Goal: Use online tool/utility: Utilize a website feature to perform a specific function

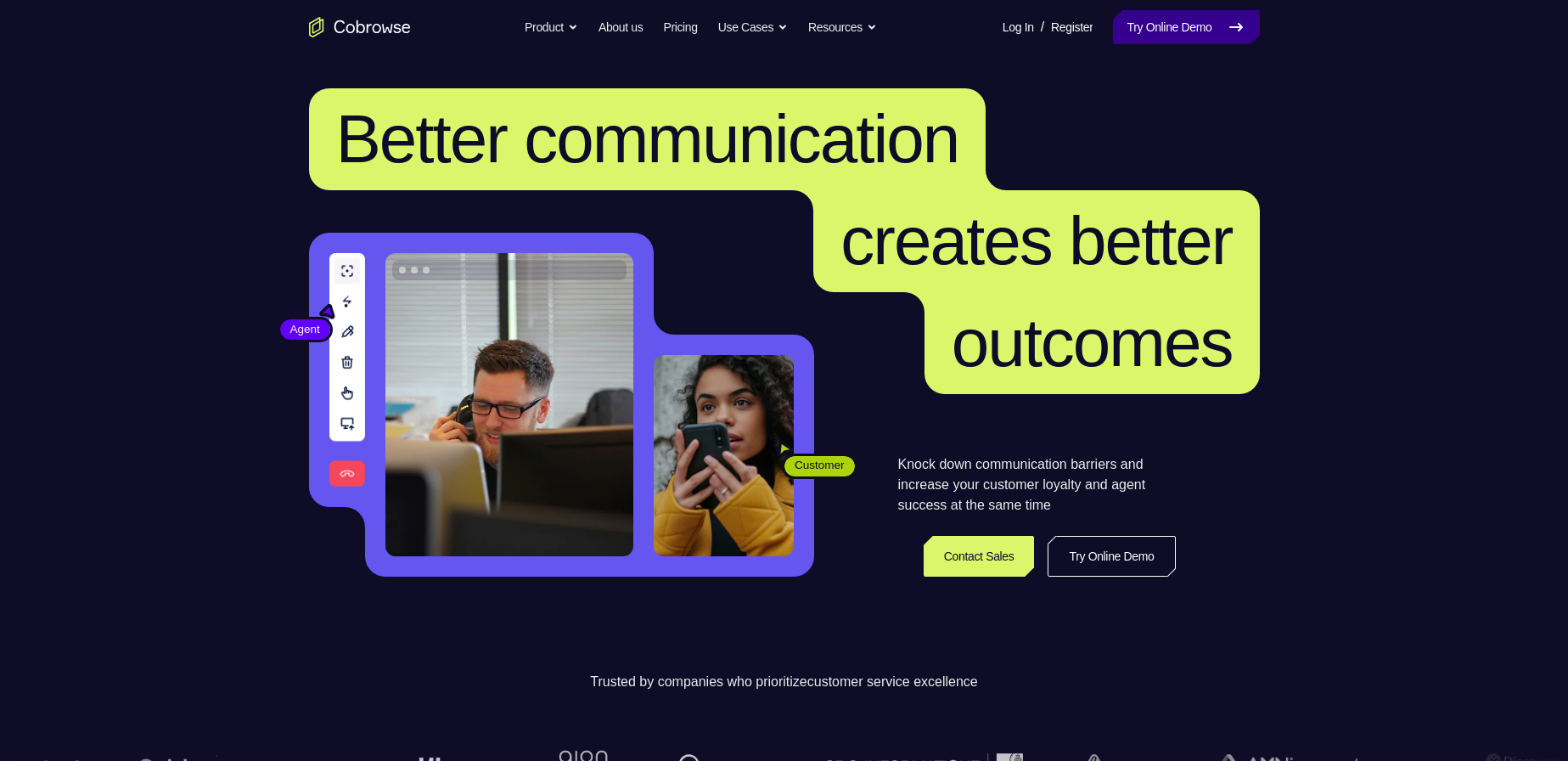
click at [1212, 27] on link "Try Online Demo" at bounding box center [1186, 27] width 146 height 34
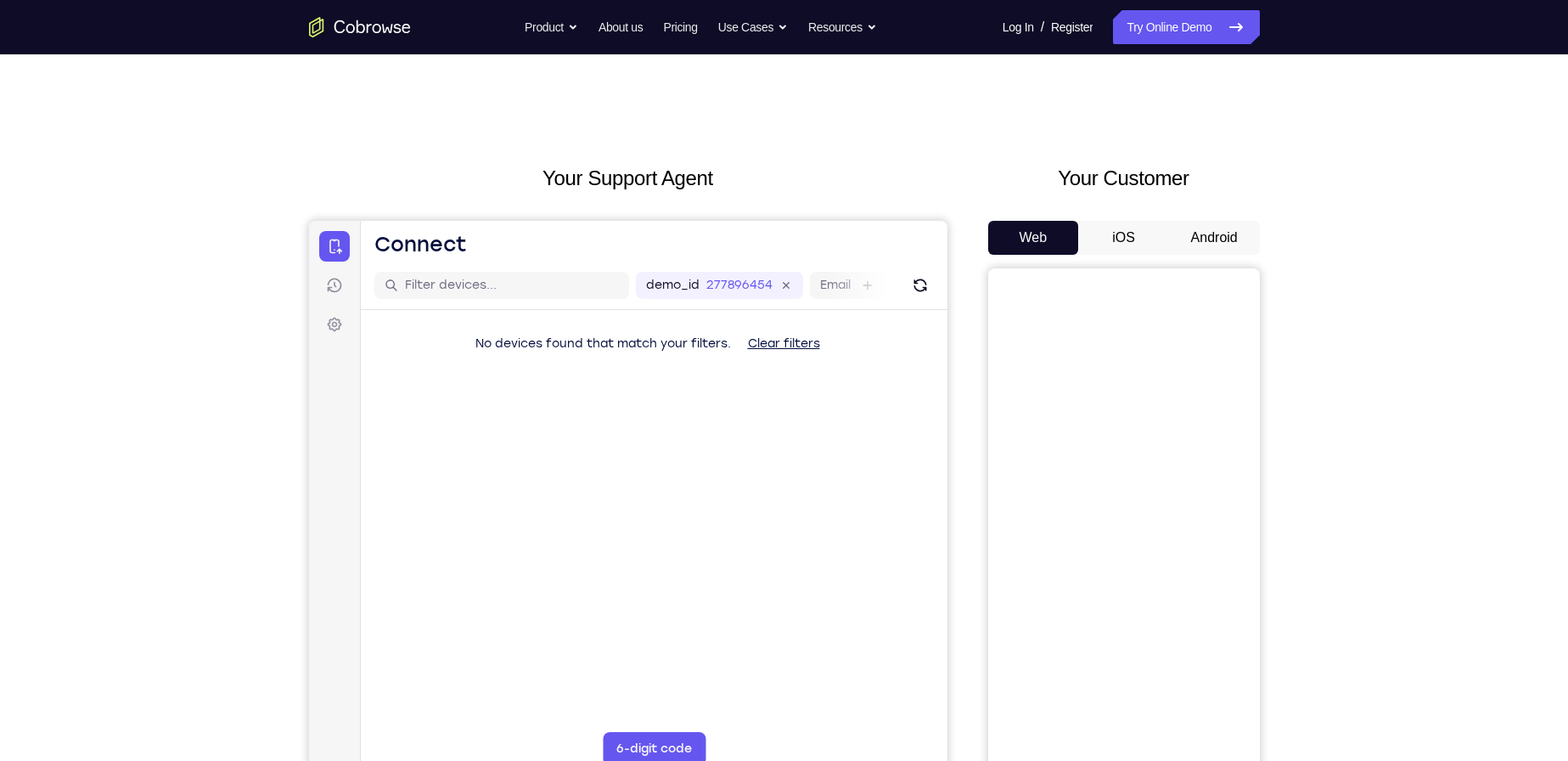
click at [1200, 234] on button "Android" at bounding box center [1214, 237] width 91 height 34
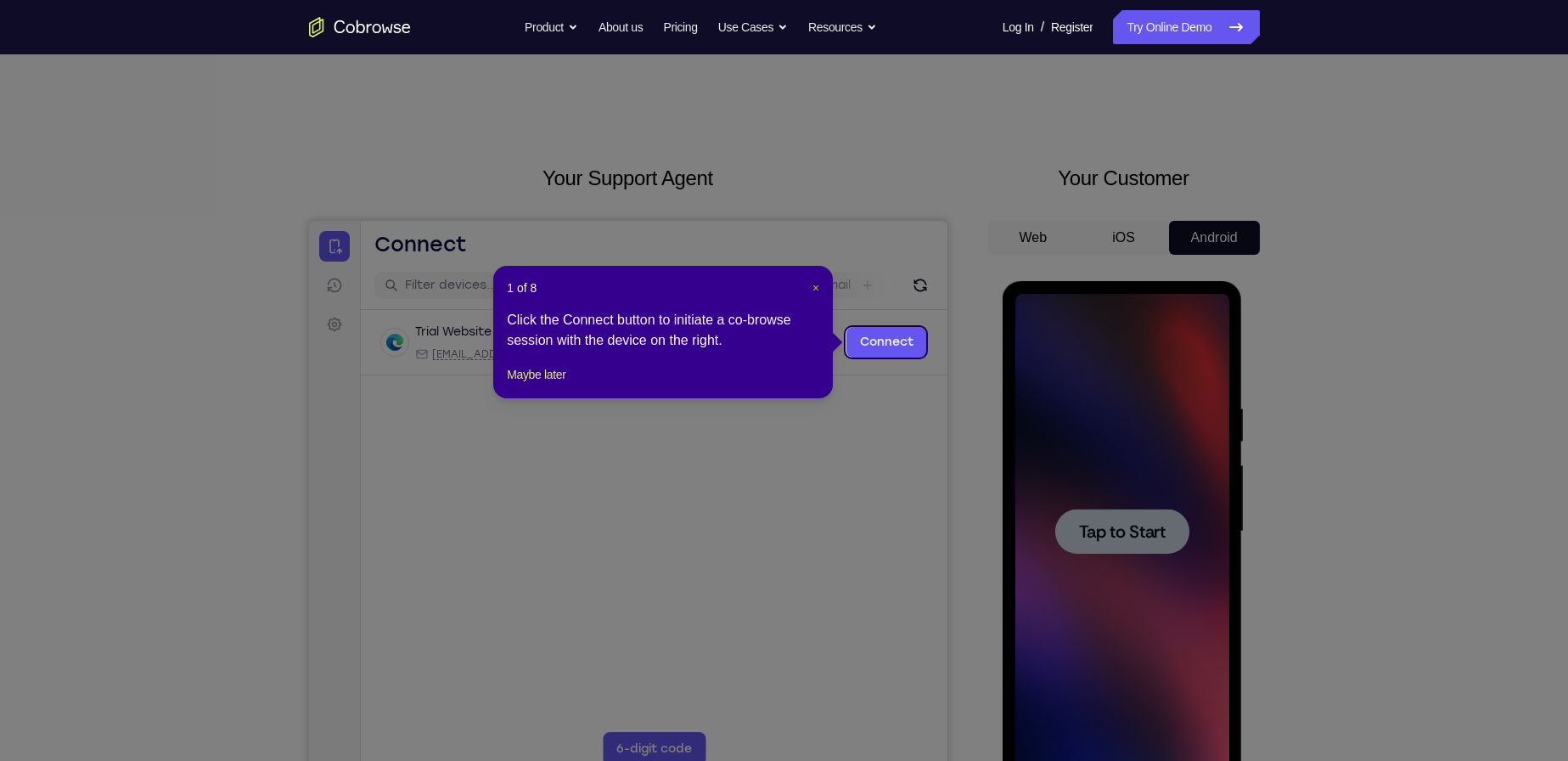
click at [813, 282] on span "×" at bounding box center [816, 287] width 7 height 14
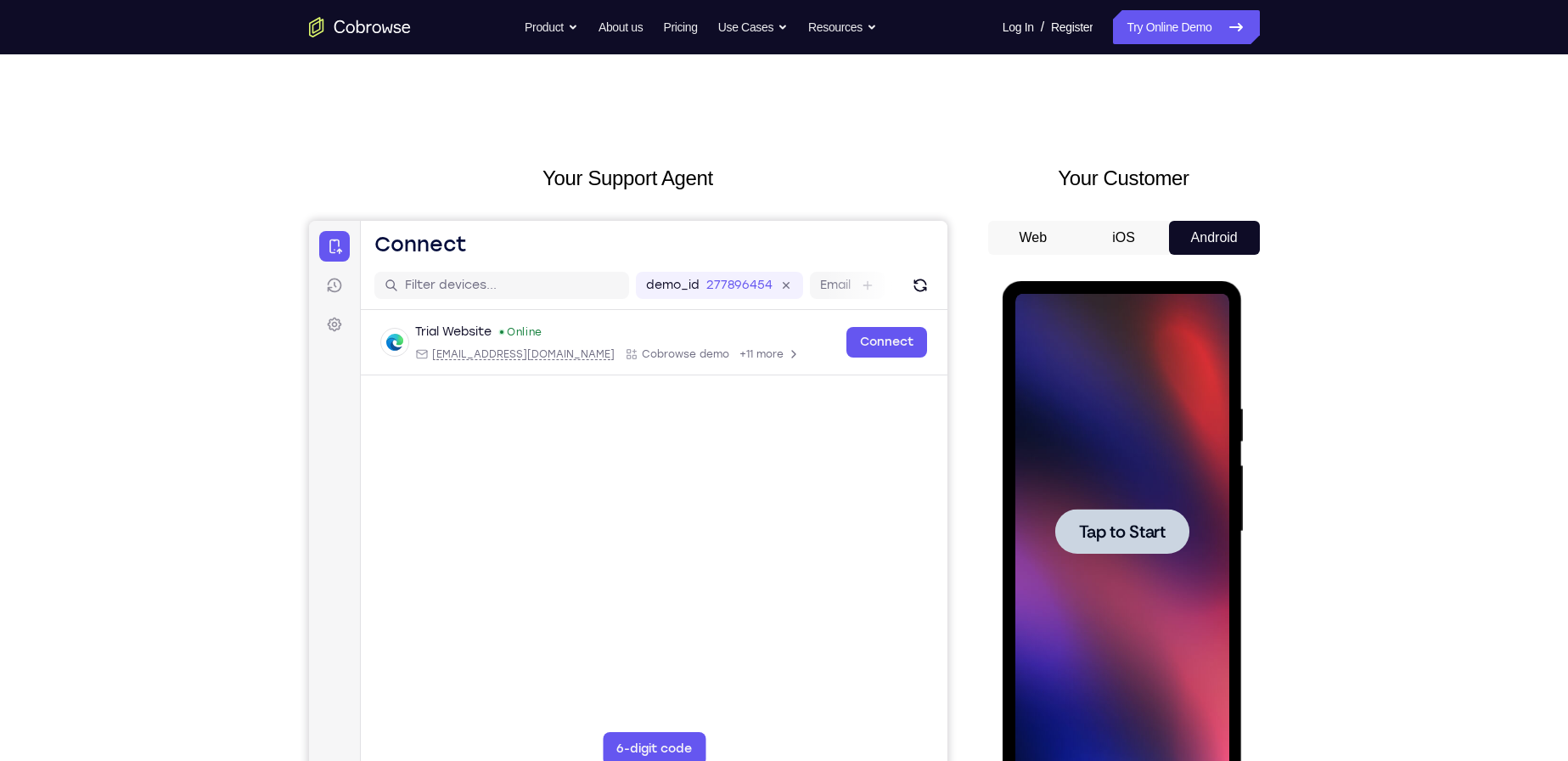
click at [1127, 530] on span "Tap to Start" at bounding box center [1122, 531] width 87 height 17
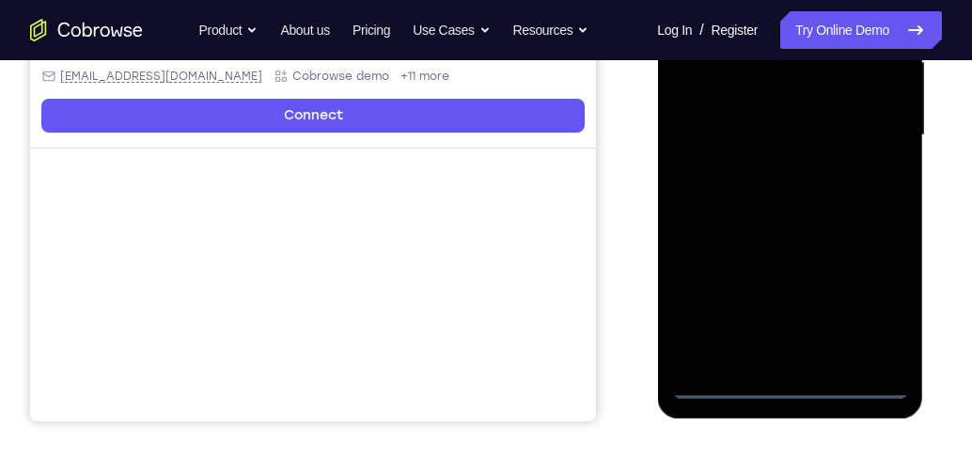
scroll to position [456, 0]
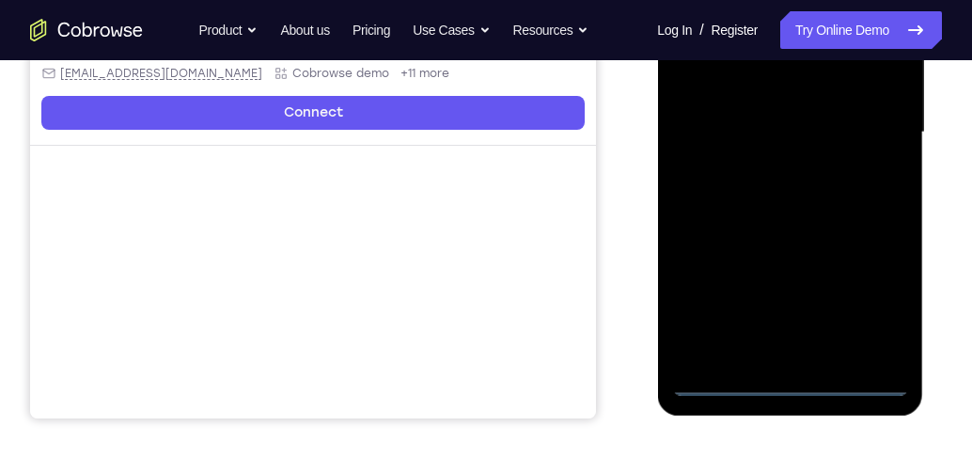
click at [793, 378] on div at bounding box center [789, 132] width 237 height 527
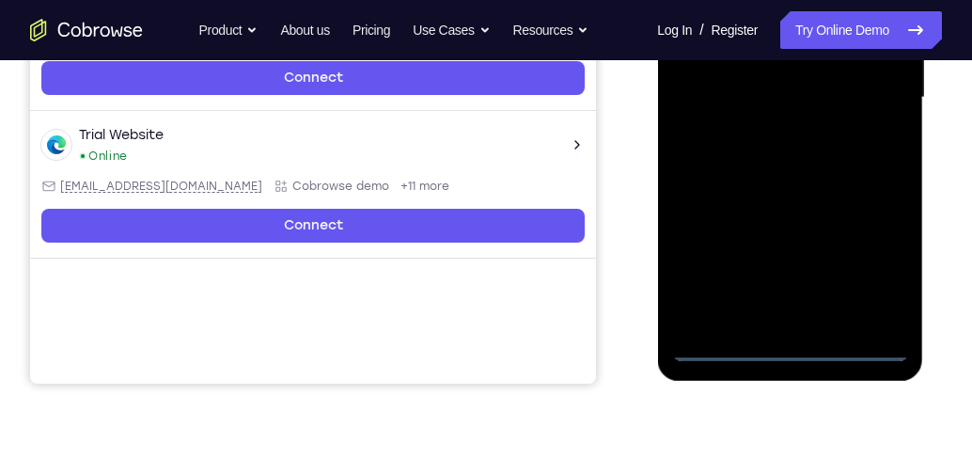
scroll to position [510, 0]
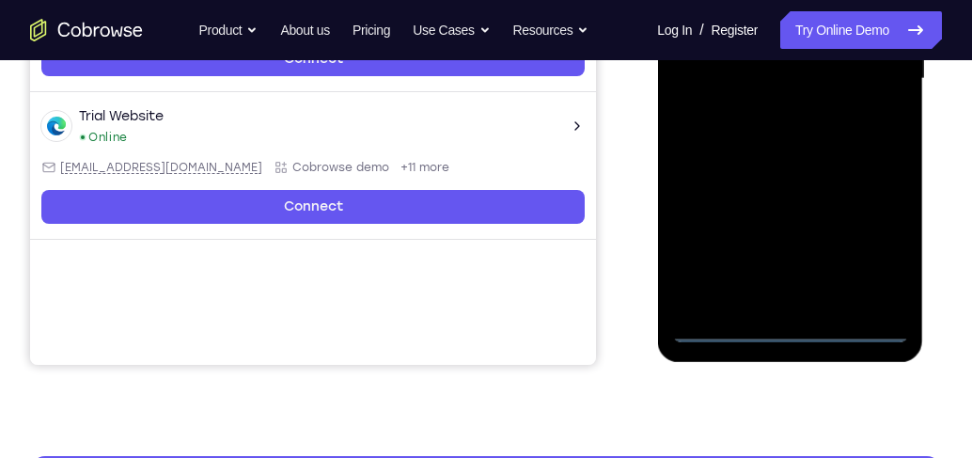
click at [881, 239] on div at bounding box center [789, 79] width 237 height 527
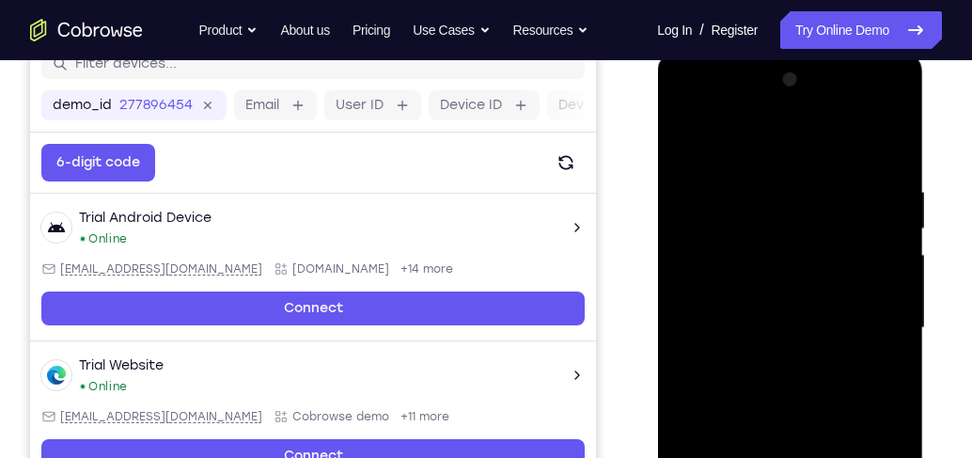
scroll to position [242, 0]
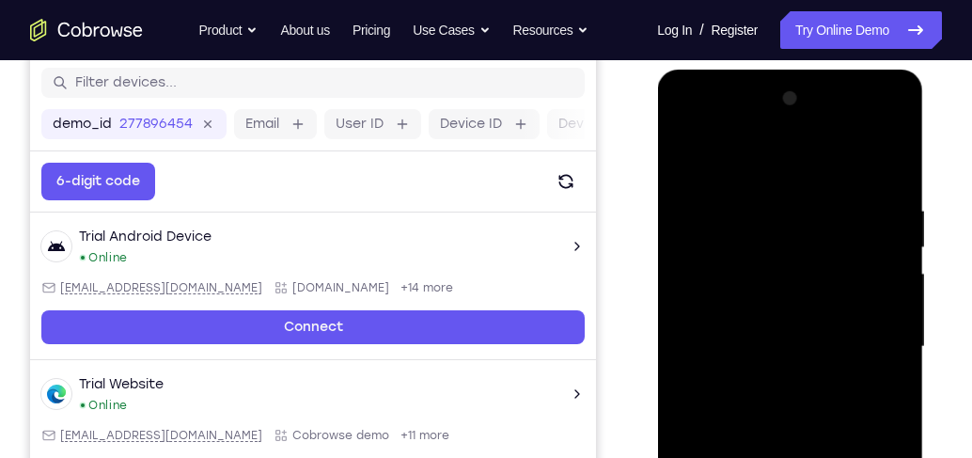
click at [689, 122] on div at bounding box center [789, 347] width 237 height 527
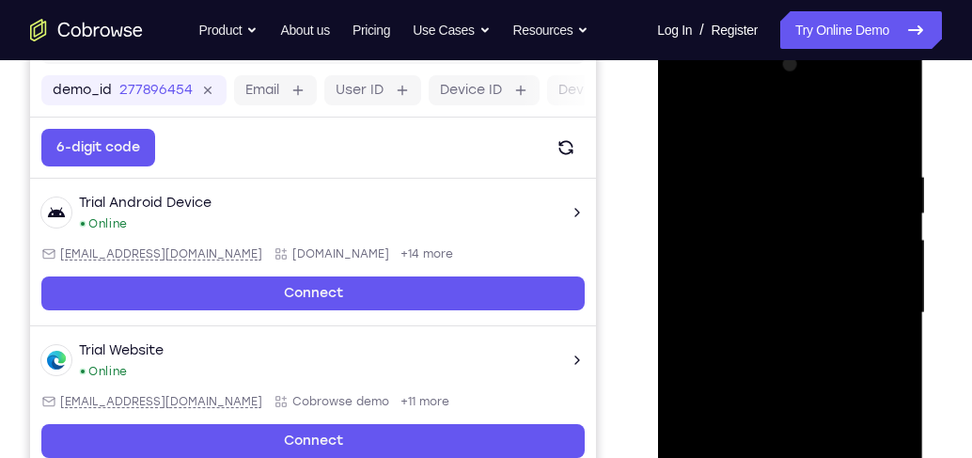
scroll to position [295, 0]
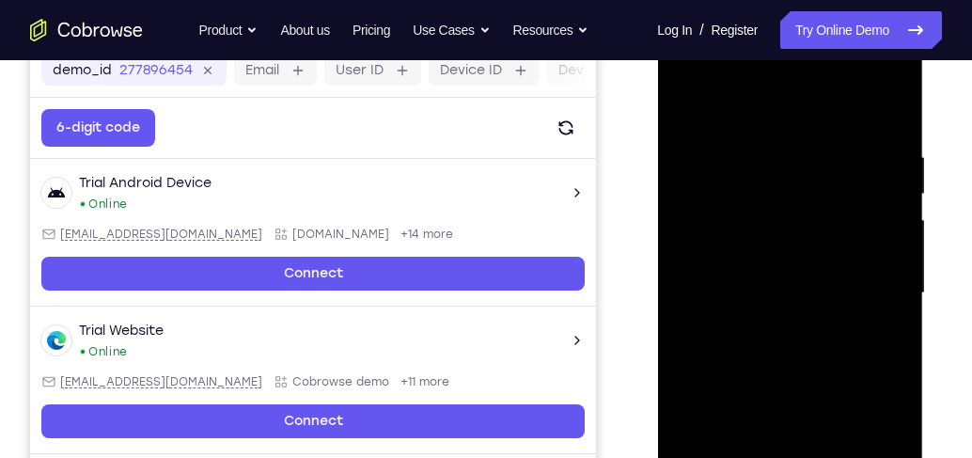
click at [876, 286] on div at bounding box center [789, 293] width 237 height 527
click at [772, 325] on div at bounding box center [789, 293] width 237 height 527
click at [774, 277] on div at bounding box center [789, 293] width 237 height 527
click at [756, 254] on div at bounding box center [789, 293] width 237 height 527
click at [732, 289] on div at bounding box center [789, 293] width 237 height 527
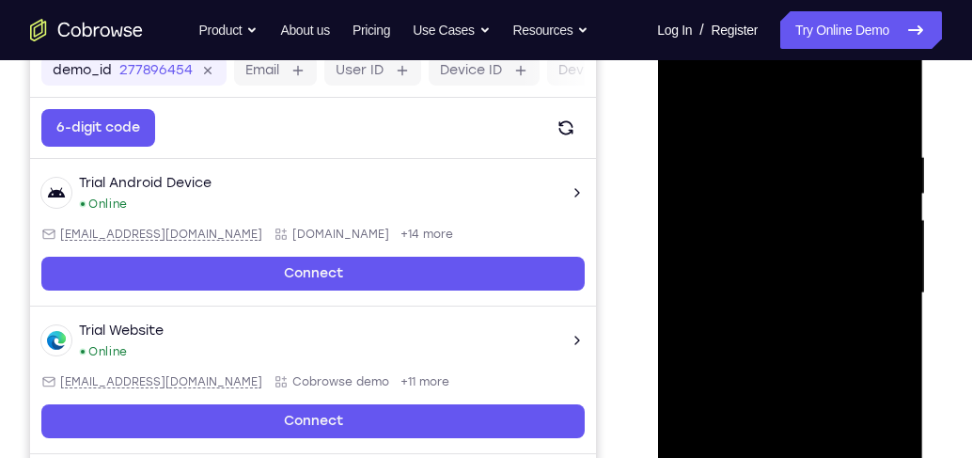
click at [766, 354] on div at bounding box center [789, 293] width 237 height 527
click at [797, 381] on div at bounding box center [789, 293] width 237 height 527
drag, startPoint x: 825, startPoint y: 371, endPoint x: 820, endPoint y: 306, distance: 66.0
click at [820, 306] on div at bounding box center [789, 293] width 237 height 527
click at [893, 312] on div at bounding box center [789, 293] width 237 height 527
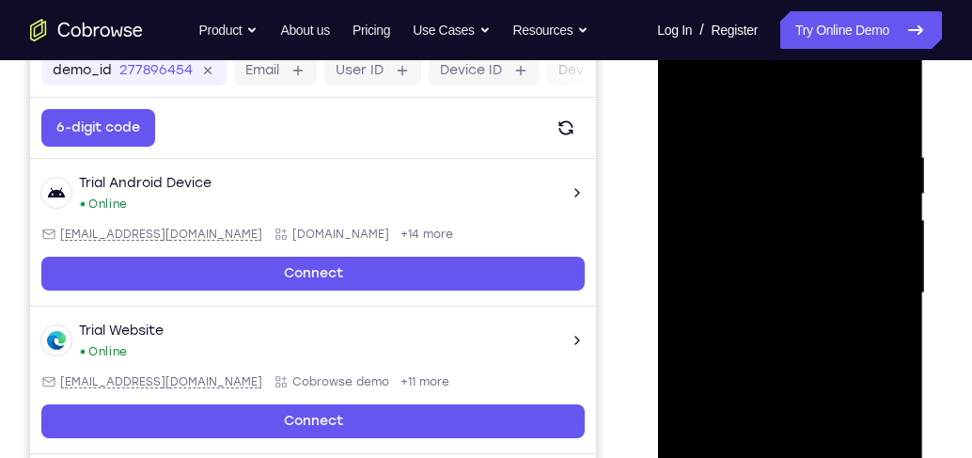
click at [895, 314] on div at bounding box center [789, 293] width 237 height 527
click at [896, 311] on div at bounding box center [789, 293] width 237 height 527
click at [899, 314] on div at bounding box center [789, 293] width 237 height 527
drag, startPoint x: 833, startPoint y: 300, endPoint x: 825, endPoint y: 367, distance: 67.3
click at [828, 370] on div at bounding box center [789, 293] width 237 height 527
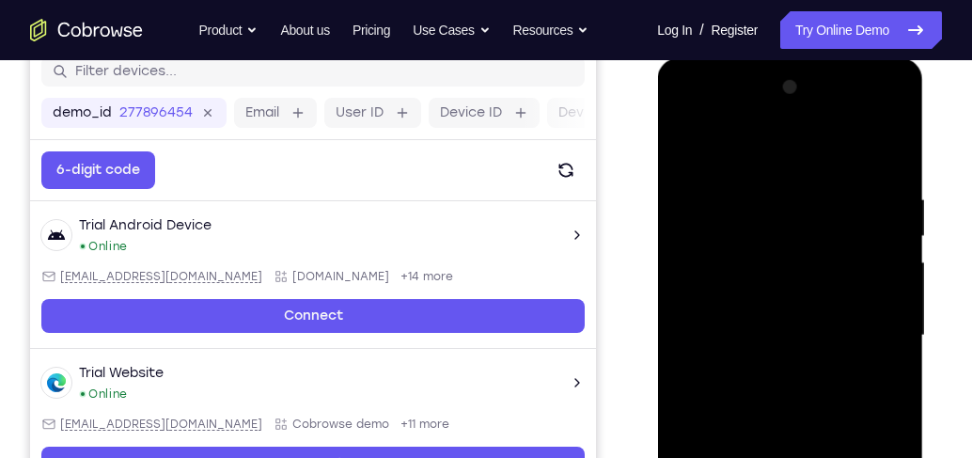
scroll to position [242, 0]
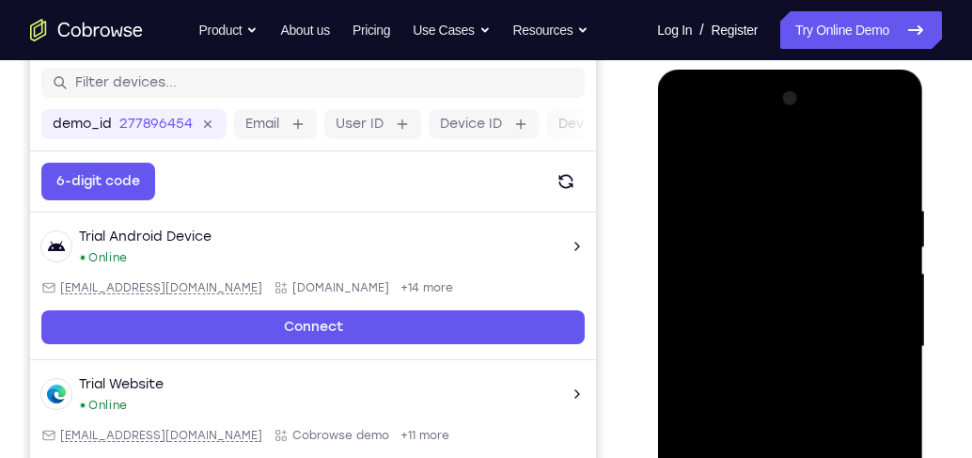
click at [826, 195] on div at bounding box center [789, 347] width 237 height 527
click at [890, 166] on div at bounding box center [789, 347] width 237 height 527
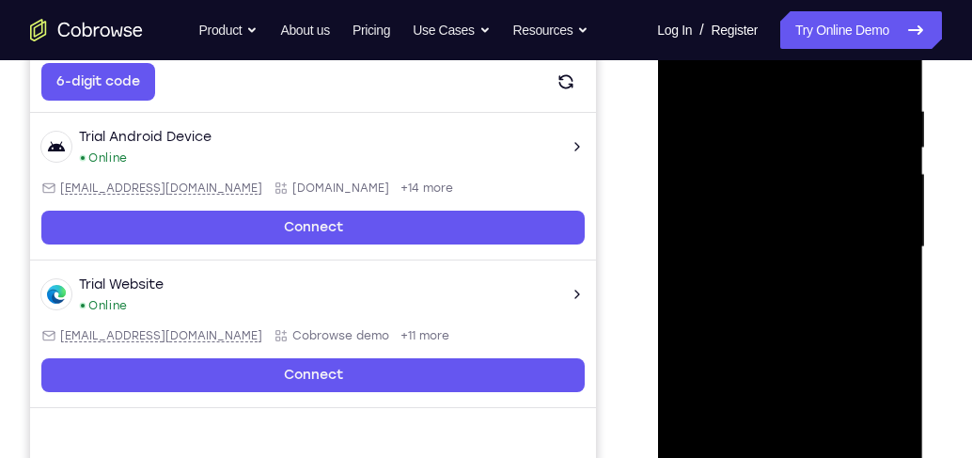
scroll to position [349, 0]
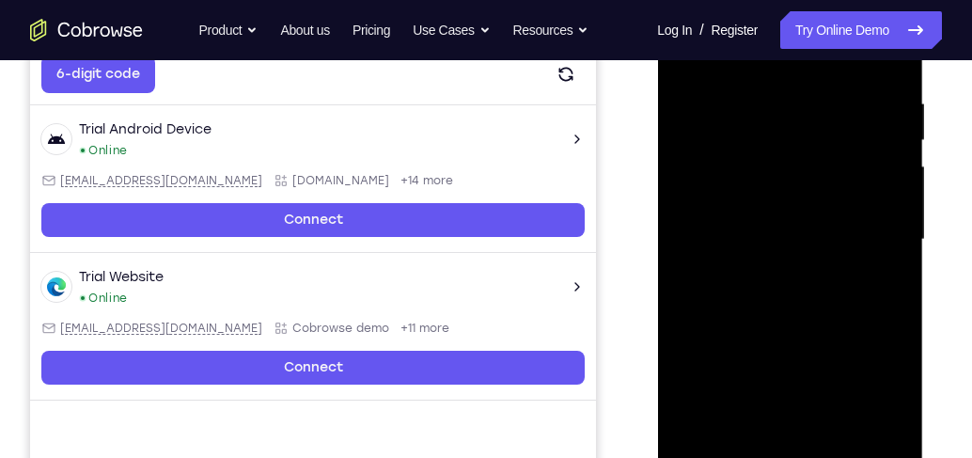
click at [896, 317] on div at bounding box center [789, 239] width 237 height 527
click at [875, 104] on div at bounding box center [789, 239] width 237 height 527
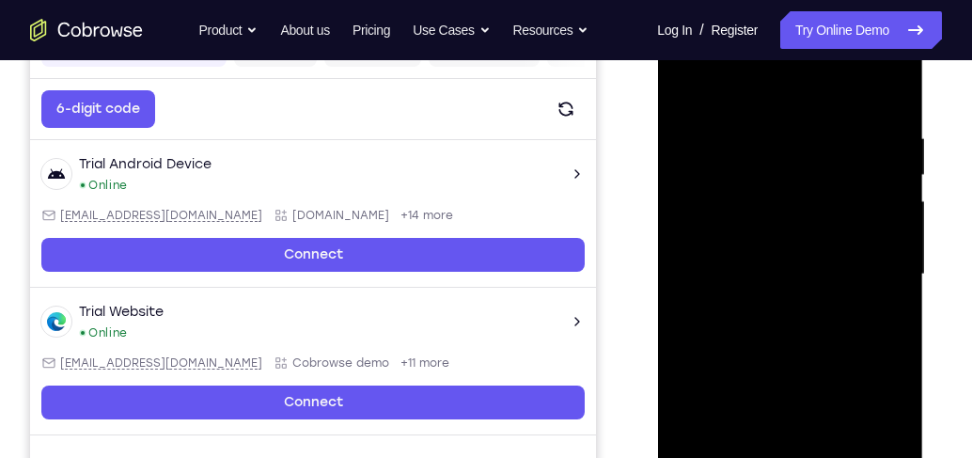
scroll to position [295, 0]
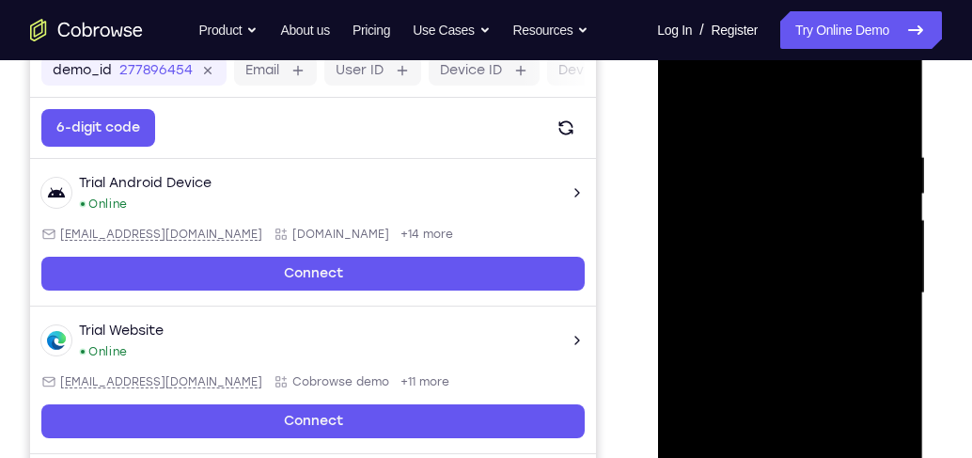
click at [888, 112] on div at bounding box center [789, 293] width 237 height 527
click at [686, 234] on div at bounding box center [789, 293] width 237 height 527
click at [870, 265] on div at bounding box center [789, 293] width 237 height 527
click at [878, 215] on div at bounding box center [789, 293] width 237 height 527
click at [874, 212] on div at bounding box center [789, 293] width 237 height 527
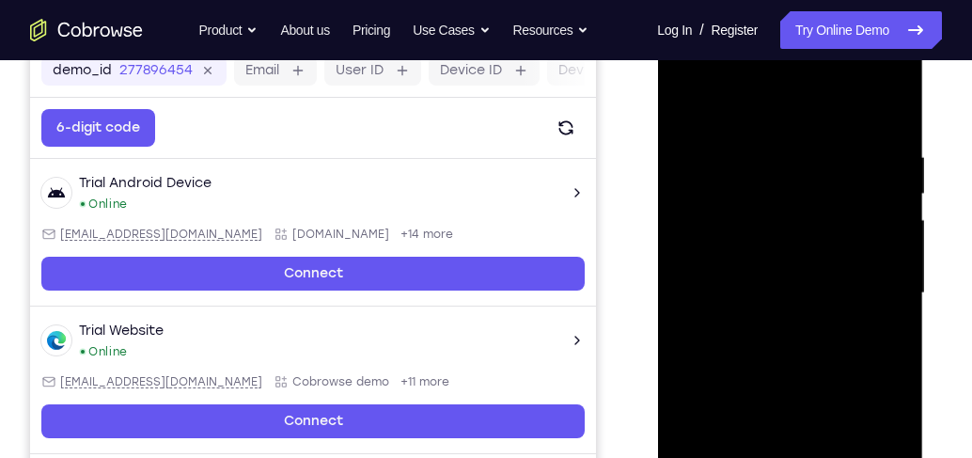
click at [872, 193] on div at bounding box center [789, 293] width 237 height 527
click at [894, 216] on div at bounding box center [789, 293] width 237 height 527
click at [884, 115] on div at bounding box center [789, 293] width 237 height 527
drag, startPoint x: 831, startPoint y: 264, endPoint x: 834, endPoint y: 116, distance: 148.6
click at [834, 116] on div at bounding box center [789, 293] width 237 height 527
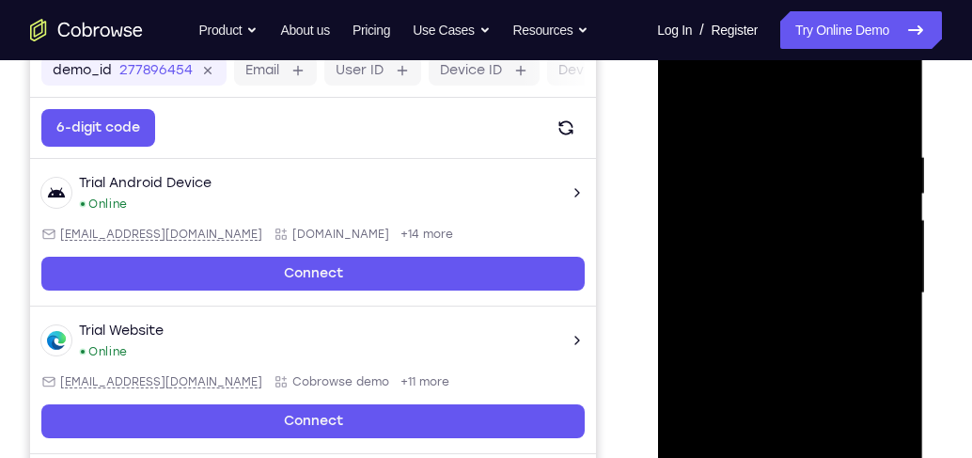
drag, startPoint x: 814, startPoint y: 326, endPoint x: 837, endPoint y: 159, distance: 168.9
click at [834, 172] on div at bounding box center [789, 293] width 237 height 527
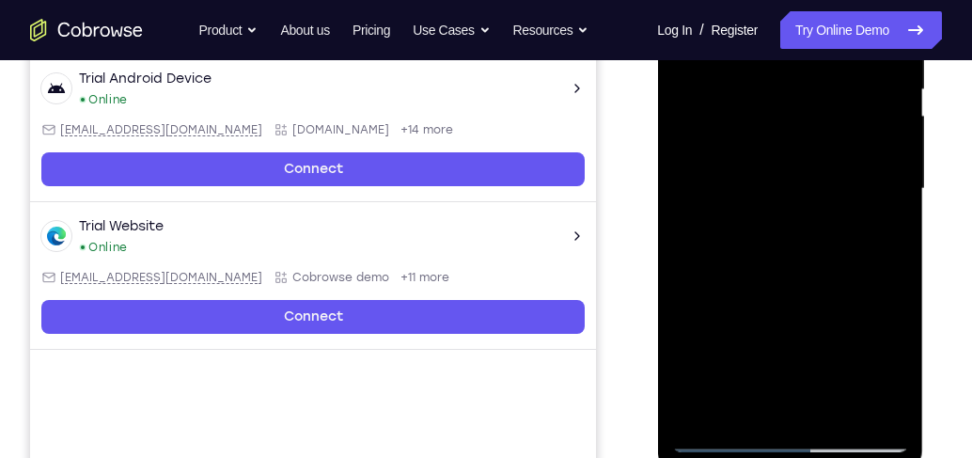
scroll to position [402, 0]
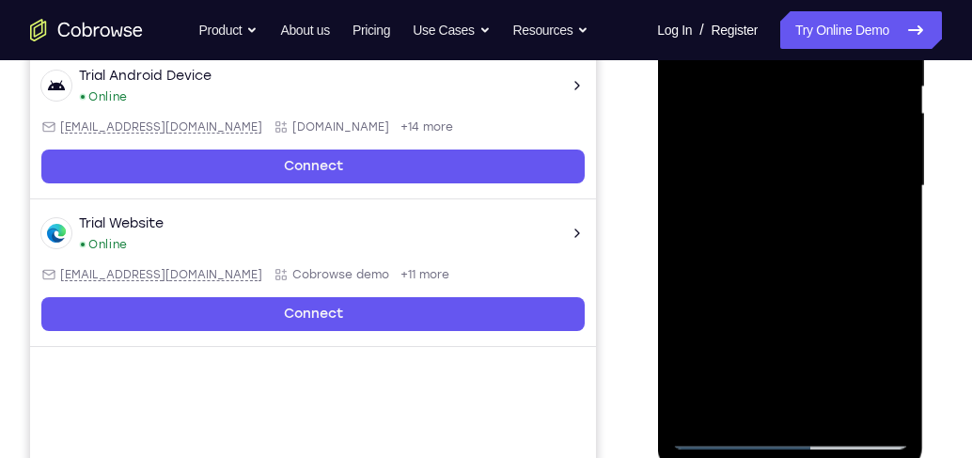
drag, startPoint x: 816, startPoint y: 266, endPoint x: 831, endPoint y: 125, distance: 141.9
click at [828, 164] on div at bounding box center [789, 186] width 237 height 527
drag, startPoint x: 822, startPoint y: 283, endPoint x: 832, endPoint y: 153, distance: 130.2
click at [833, 154] on div at bounding box center [789, 186] width 237 height 527
drag, startPoint x: 817, startPoint y: 207, endPoint x: 831, endPoint y: 116, distance: 92.3
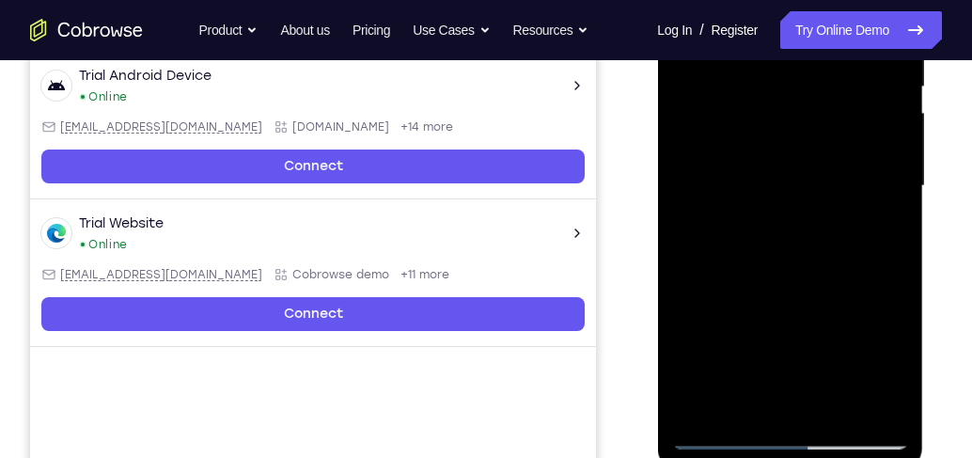
click at [831, 118] on div at bounding box center [789, 186] width 237 height 527
drag, startPoint x: 818, startPoint y: 294, endPoint x: 823, endPoint y: 110, distance: 184.4
click at [820, 137] on div at bounding box center [789, 186] width 237 height 527
drag, startPoint x: 859, startPoint y: 133, endPoint x: 850, endPoint y: 291, distance: 158.2
click at [852, 305] on div at bounding box center [789, 186] width 237 height 527
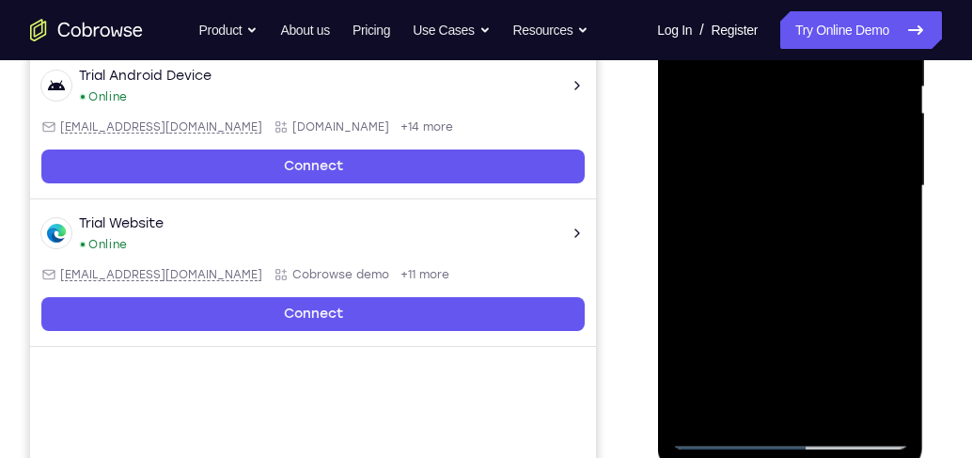
click at [897, 79] on div at bounding box center [789, 186] width 237 height 527
drag, startPoint x: 841, startPoint y: 166, endPoint x: 837, endPoint y: 270, distance: 104.4
click at [837, 270] on div at bounding box center [789, 186] width 237 height 527
click at [894, 180] on div at bounding box center [789, 186] width 237 height 527
click at [893, 176] on div at bounding box center [789, 186] width 237 height 527
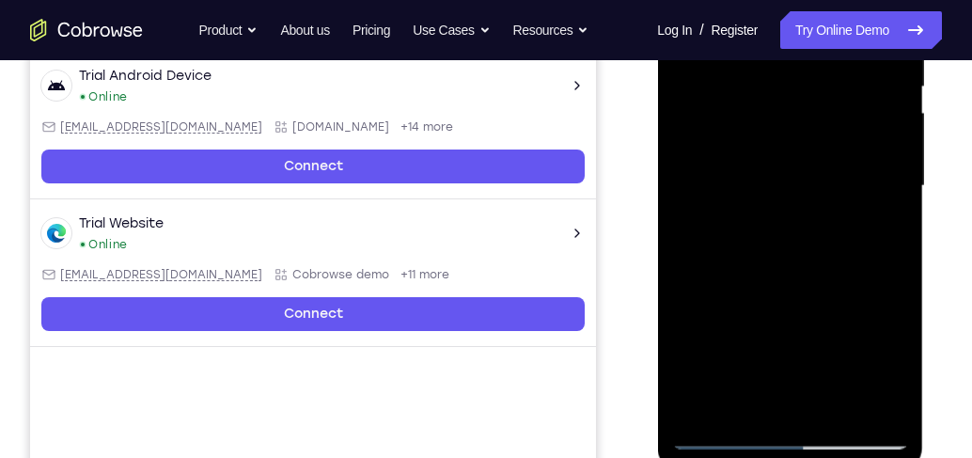
drag, startPoint x: 825, startPoint y: 295, endPoint x: 848, endPoint y: 110, distance: 186.7
click at [848, 112] on div at bounding box center [789, 186] width 237 height 527
drag, startPoint x: 817, startPoint y: 202, endPoint x: 823, endPoint y: 111, distance: 91.4
click at [823, 116] on div at bounding box center [789, 186] width 237 height 527
drag, startPoint x: 818, startPoint y: 269, endPoint x: 836, endPoint y: 99, distance: 171.1
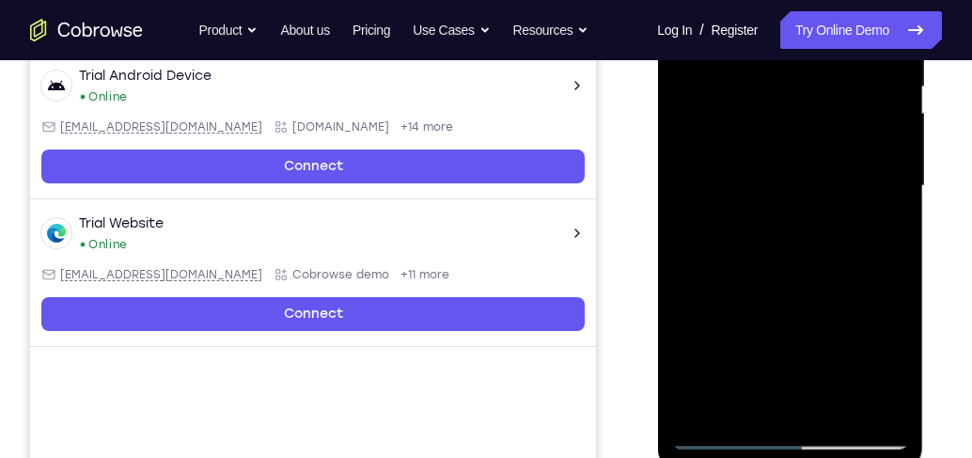
click at [833, 133] on div at bounding box center [789, 186] width 237 height 527
drag, startPoint x: 822, startPoint y: 242, endPoint x: 825, endPoint y: 226, distance: 16.2
click at [825, 226] on div at bounding box center [789, 186] width 237 height 527
click at [896, 185] on div at bounding box center [789, 186] width 237 height 527
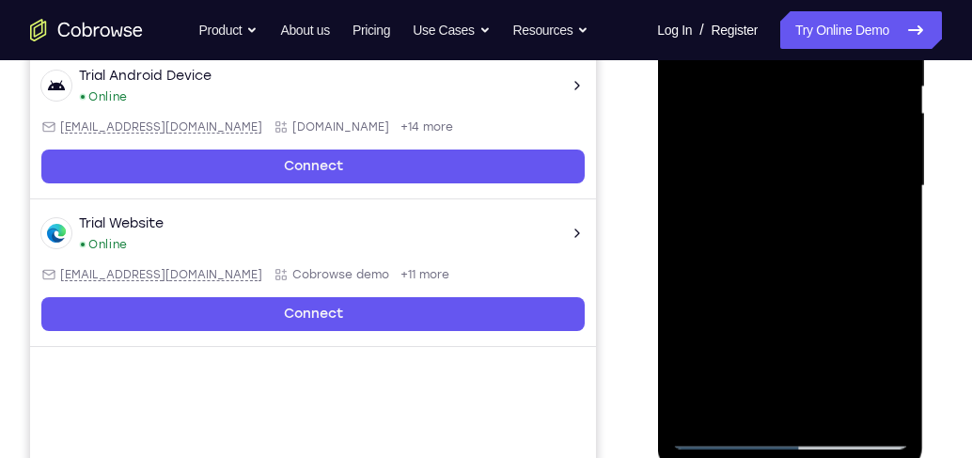
click at [896, 185] on div at bounding box center [789, 186] width 237 height 527
drag, startPoint x: 831, startPoint y: 191, endPoint x: 833, endPoint y: 248, distance: 57.4
click at [833, 248] on div at bounding box center [789, 186] width 237 height 527
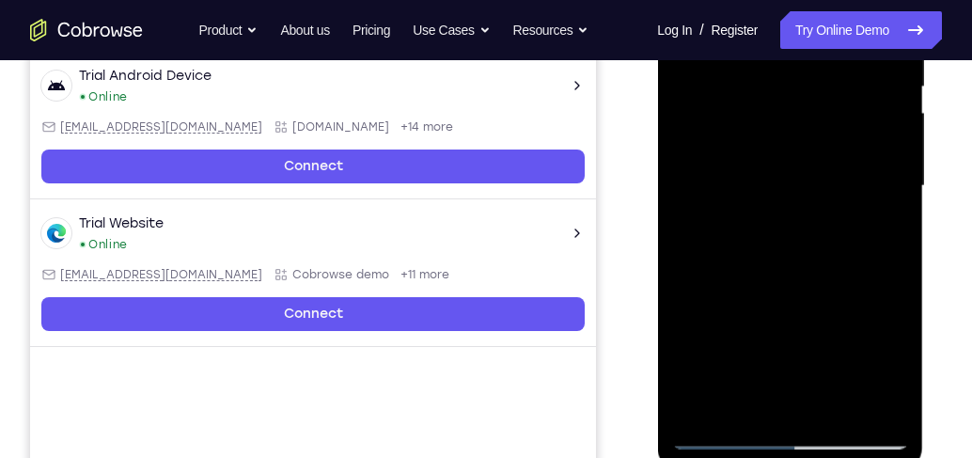
drag, startPoint x: 816, startPoint y: 279, endPoint x: 828, endPoint y: 180, distance: 100.4
click at [828, 180] on div at bounding box center [789, 186] width 237 height 527
click at [831, 166] on div at bounding box center [789, 186] width 237 height 527
click at [862, 340] on div at bounding box center [789, 186] width 237 height 527
drag, startPoint x: 838, startPoint y: 336, endPoint x: 835, endPoint y: 216, distance: 119.5
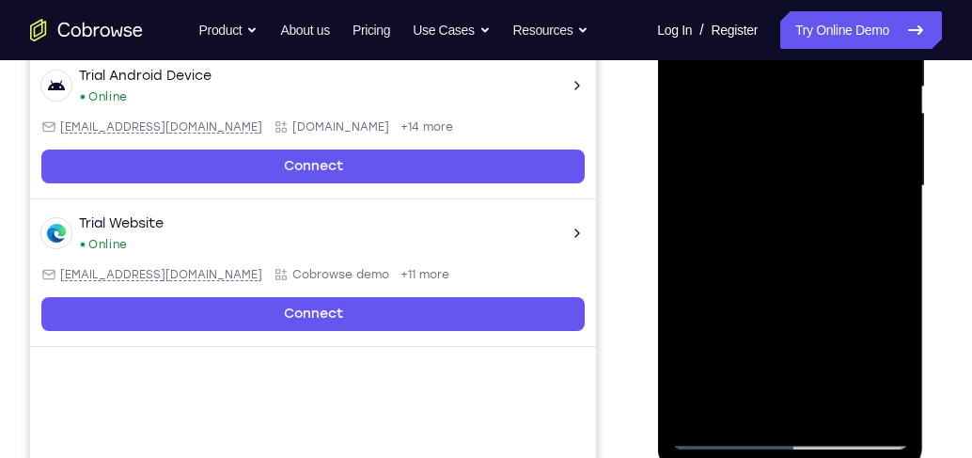
click at [837, 229] on div at bounding box center [789, 186] width 237 height 527
drag, startPoint x: 820, startPoint y: 305, endPoint x: 803, endPoint y: 183, distance: 122.5
click at [804, 184] on div at bounding box center [789, 186] width 237 height 527
drag, startPoint x: 802, startPoint y: 294, endPoint x: 801, endPoint y: 221, distance: 73.4
click at [801, 222] on div at bounding box center [789, 186] width 237 height 527
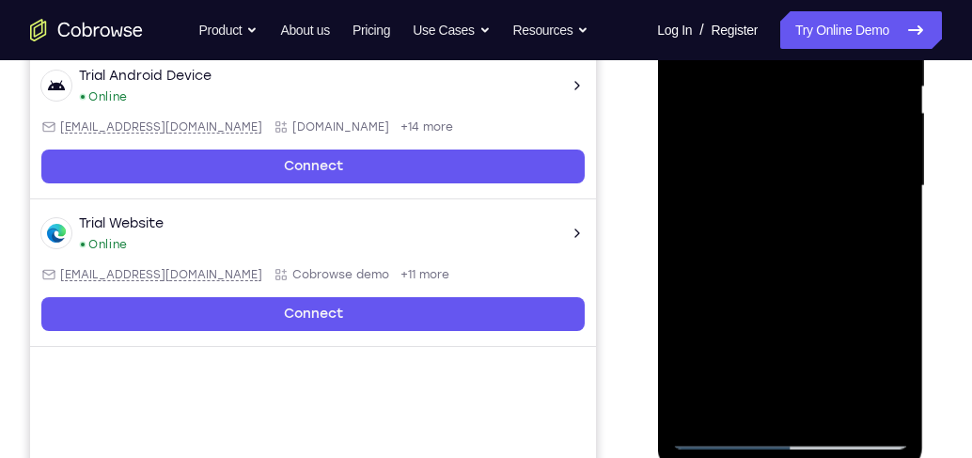
click at [892, 269] on div at bounding box center [789, 186] width 237 height 527
drag, startPoint x: 801, startPoint y: 229, endPoint x: 798, endPoint y: 177, distance: 52.7
click at [798, 178] on div at bounding box center [789, 186] width 237 height 527
click at [837, 409] on div at bounding box center [789, 186] width 237 height 527
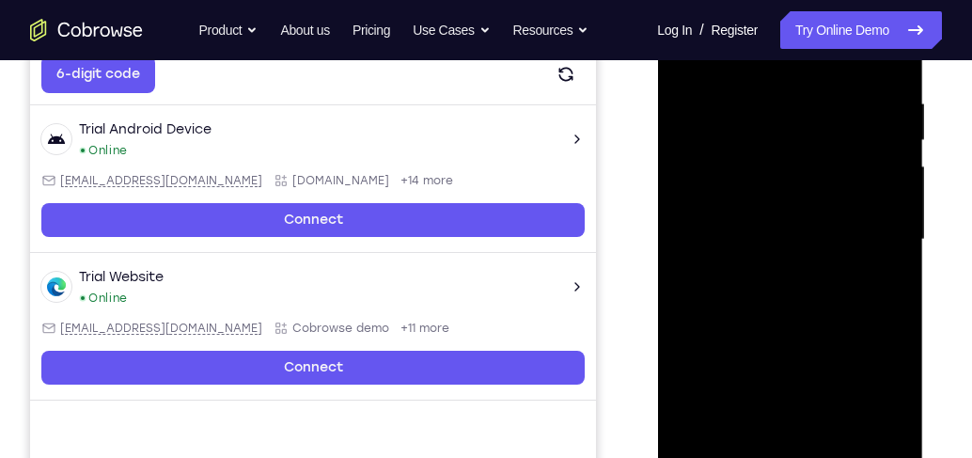
click at [796, 342] on div at bounding box center [789, 239] width 237 height 527
click at [784, 229] on div at bounding box center [789, 239] width 237 height 527
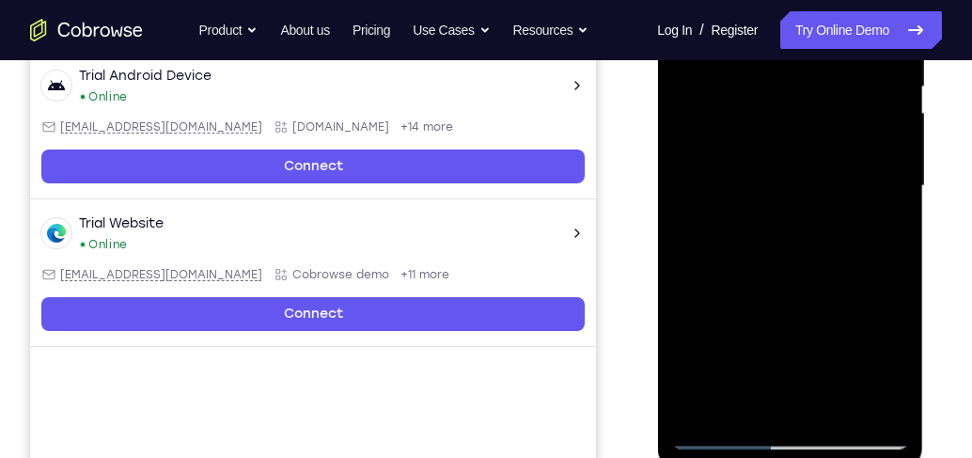
click at [874, 234] on div at bounding box center [789, 186] width 237 height 527
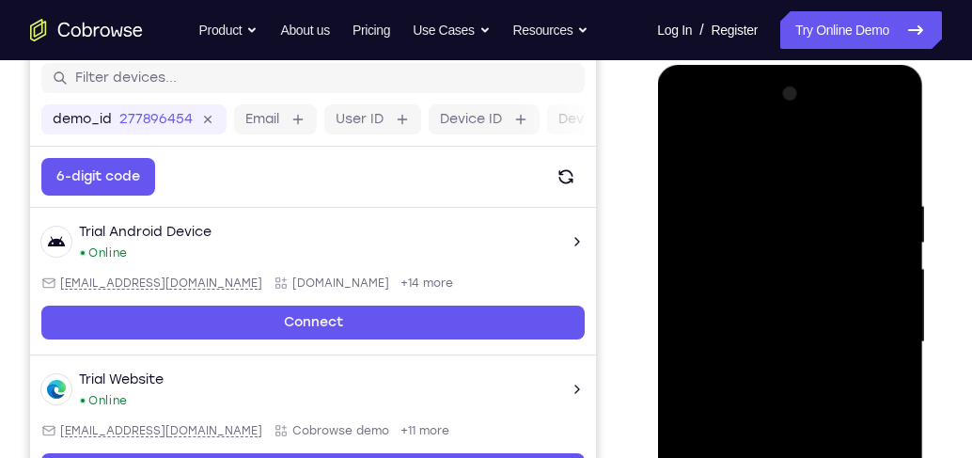
scroll to position [242, 0]
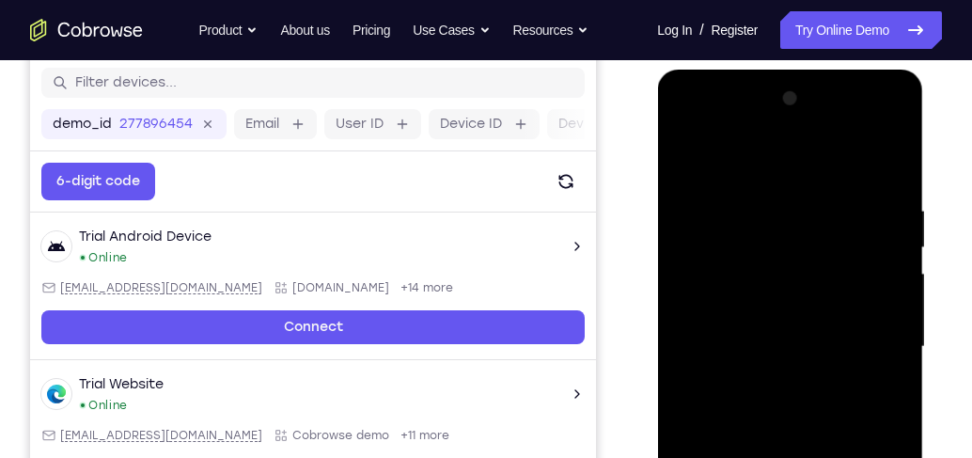
click at [683, 162] on div at bounding box center [789, 347] width 237 height 527
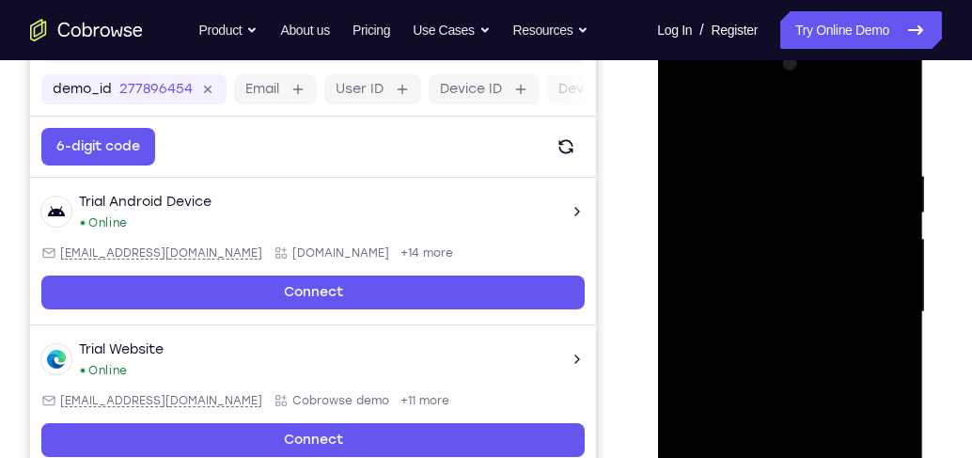
scroll to position [295, 0]
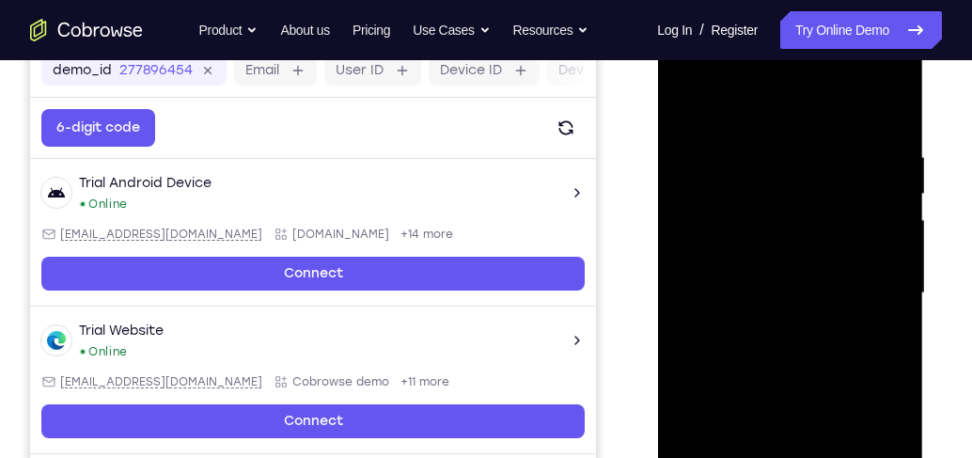
click at [748, 323] on div at bounding box center [789, 293] width 237 height 527
click at [693, 106] on div at bounding box center [789, 293] width 237 height 527
click at [692, 103] on div at bounding box center [789, 293] width 237 height 527
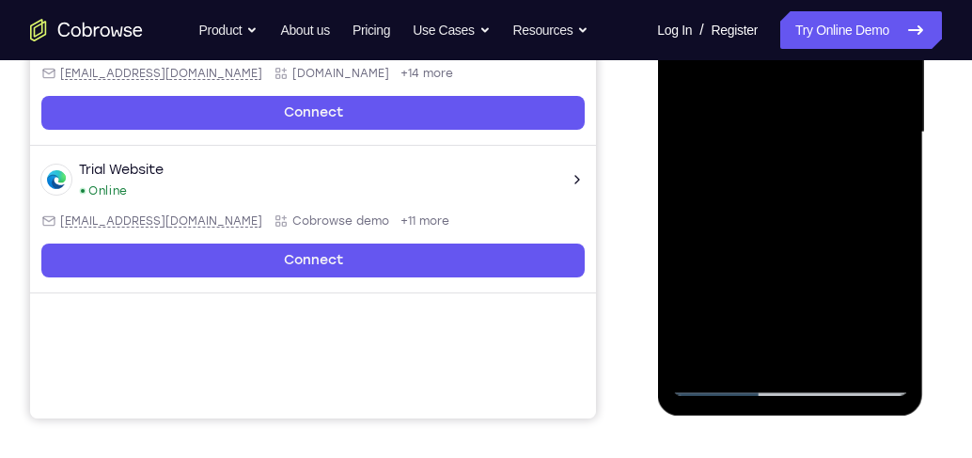
drag, startPoint x: 808, startPoint y: 274, endPoint x: 820, endPoint y: 111, distance: 163.1
click at [822, 90] on div at bounding box center [789, 132] width 237 height 527
drag, startPoint x: 821, startPoint y: 258, endPoint x: 831, endPoint y: 95, distance: 163.0
click at [832, 96] on div at bounding box center [789, 132] width 237 height 527
drag, startPoint x: 824, startPoint y: 263, endPoint x: 840, endPoint y: 106, distance: 157.9
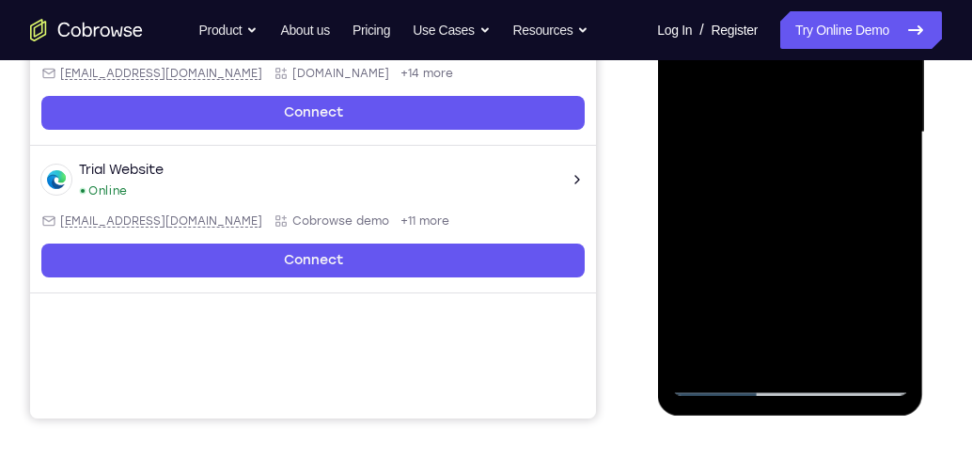
click at [840, 106] on div at bounding box center [789, 132] width 237 height 527
drag, startPoint x: 837, startPoint y: 148, endPoint x: 842, endPoint y: 83, distance: 65.1
click at [842, 77] on div at bounding box center [789, 132] width 237 height 527
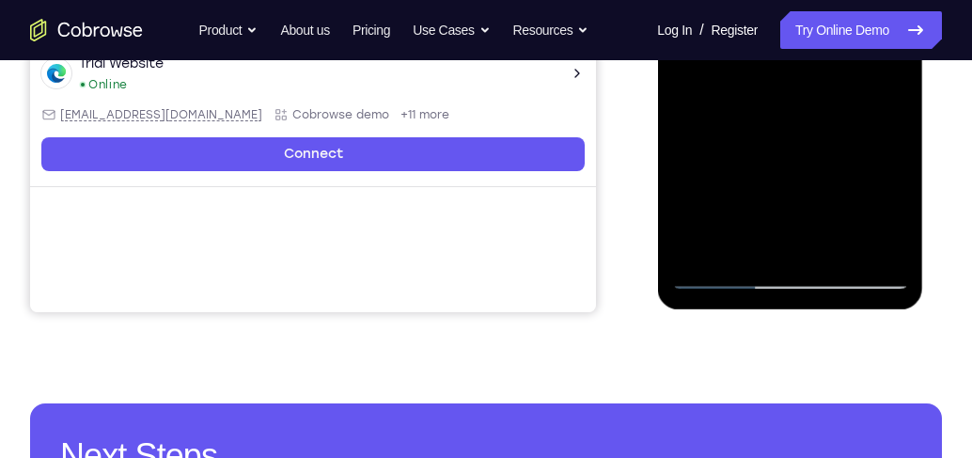
scroll to position [564, 0]
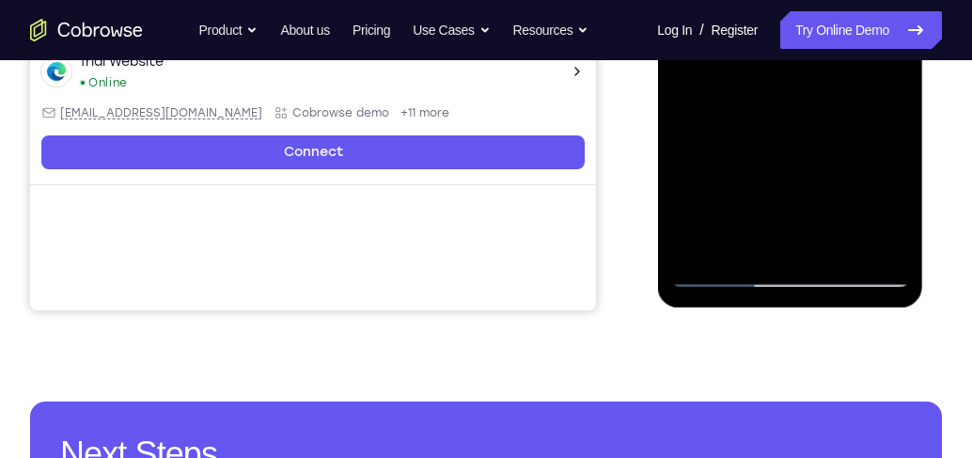
drag, startPoint x: 813, startPoint y: 189, endPoint x: 826, endPoint y: 69, distance: 121.0
click at [826, 69] on div at bounding box center [789, 24] width 237 height 527
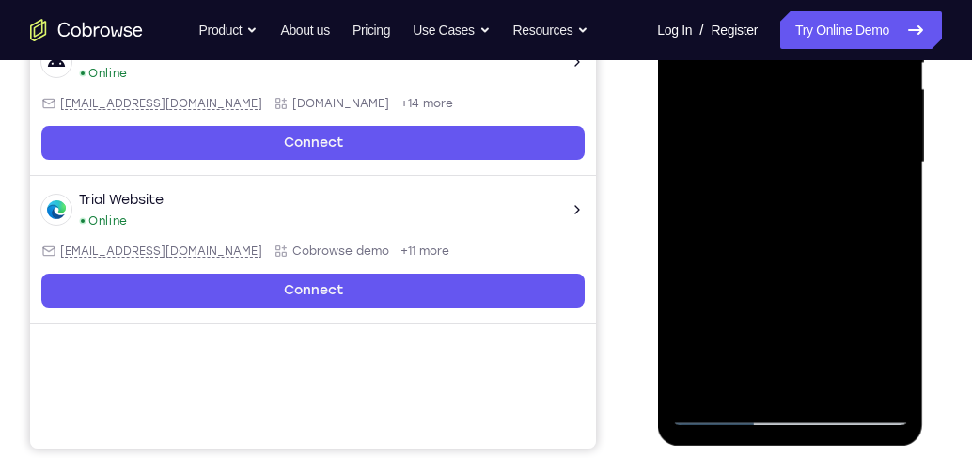
scroll to position [402, 0]
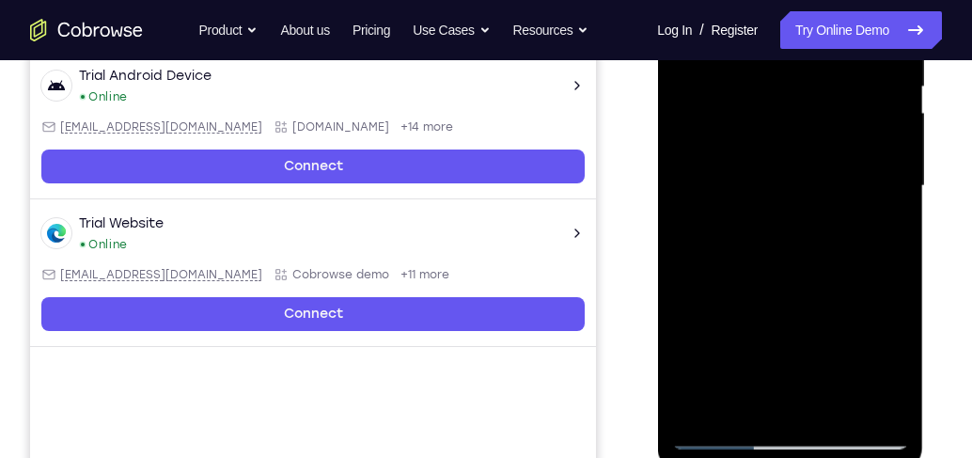
drag, startPoint x: 804, startPoint y: 289, endPoint x: 828, endPoint y: 84, distance: 206.5
click at [828, 84] on div at bounding box center [789, 186] width 237 height 527
drag, startPoint x: 802, startPoint y: 279, endPoint x: 818, endPoint y: 64, distance: 215.9
click at [818, 71] on div at bounding box center [789, 186] width 237 height 527
drag, startPoint x: 798, startPoint y: 261, endPoint x: 821, endPoint y: 130, distance: 133.6
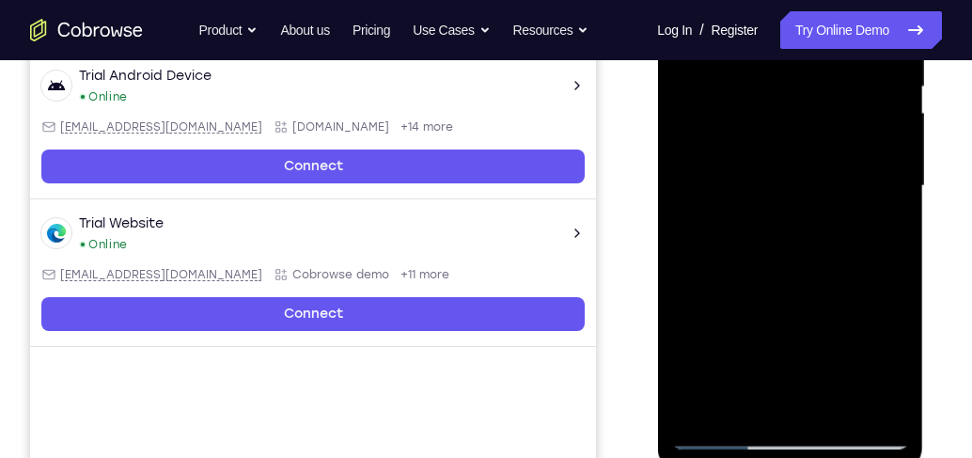
click at [818, 131] on div at bounding box center [789, 186] width 237 height 527
click at [742, 406] on div at bounding box center [789, 186] width 237 height 527
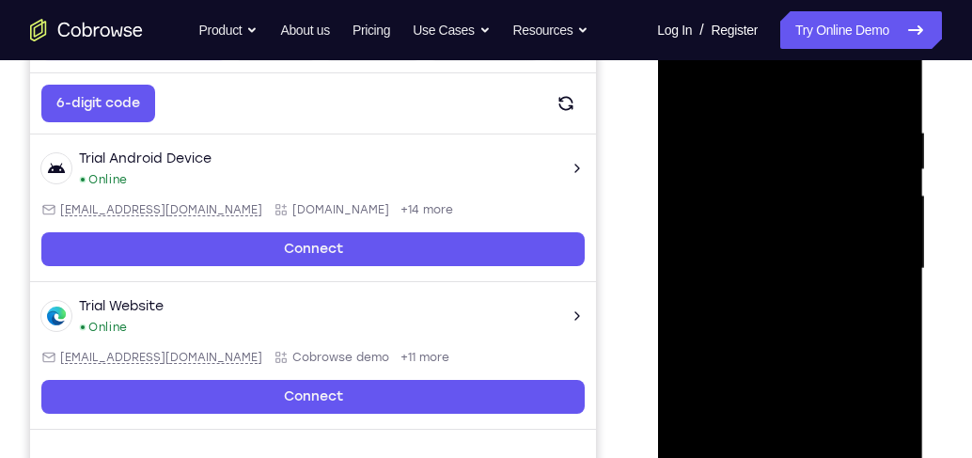
scroll to position [295, 0]
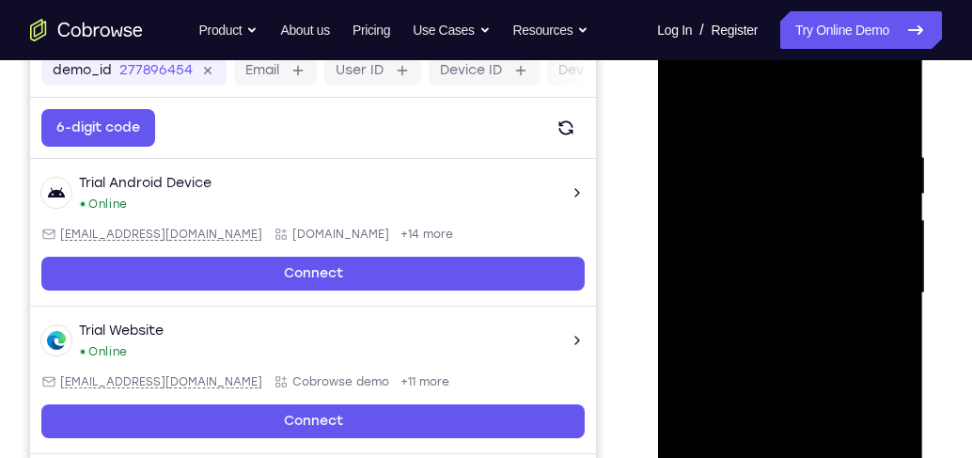
drag, startPoint x: 821, startPoint y: 249, endPoint x: 805, endPoint y: 283, distance: 37.4
click at [805, 286] on div at bounding box center [789, 293] width 237 height 527
click at [688, 98] on div at bounding box center [789, 293] width 237 height 527
drag, startPoint x: 813, startPoint y: 269, endPoint x: 815, endPoint y: 369, distance: 99.7
click at [815, 369] on div at bounding box center [789, 293] width 237 height 527
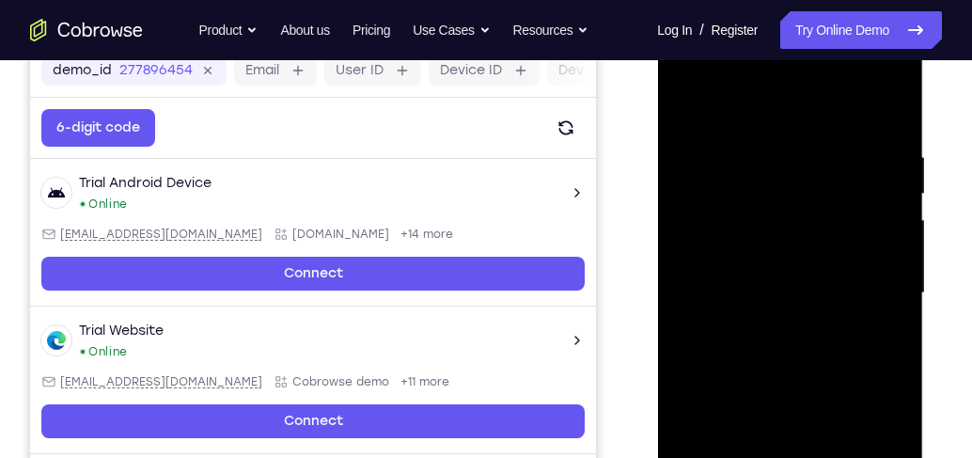
drag, startPoint x: 802, startPoint y: 215, endPoint x: 799, endPoint y: 340, distance: 125.1
click at [799, 340] on div at bounding box center [789, 293] width 237 height 527
drag, startPoint x: 771, startPoint y: 218, endPoint x: 778, endPoint y: 338, distance: 119.6
click at [778, 337] on div at bounding box center [789, 293] width 237 height 527
click at [721, 159] on div at bounding box center [789, 293] width 237 height 527
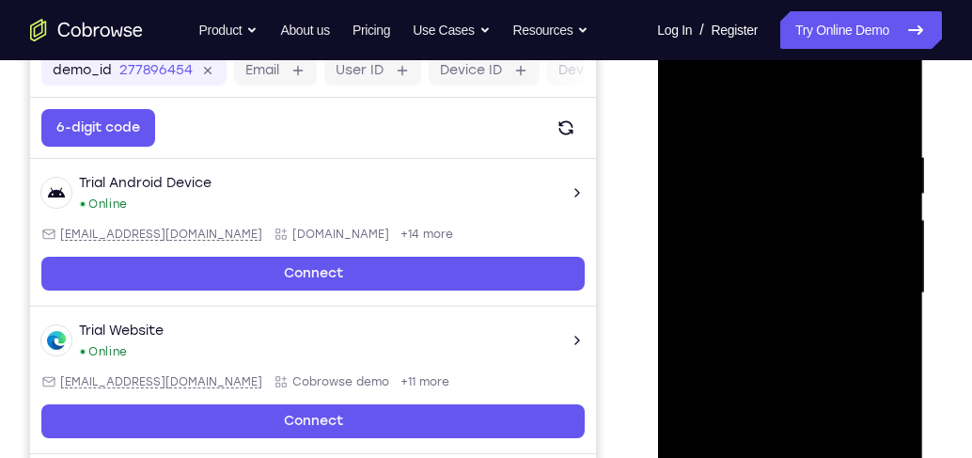
click at [899, 279] on div at bounding box center [789, 293] width 237 height 527
drag, startPoint x: 830, startPoint y: 322, endPoint x: 820, endPoint y: 237, distance: 85.3
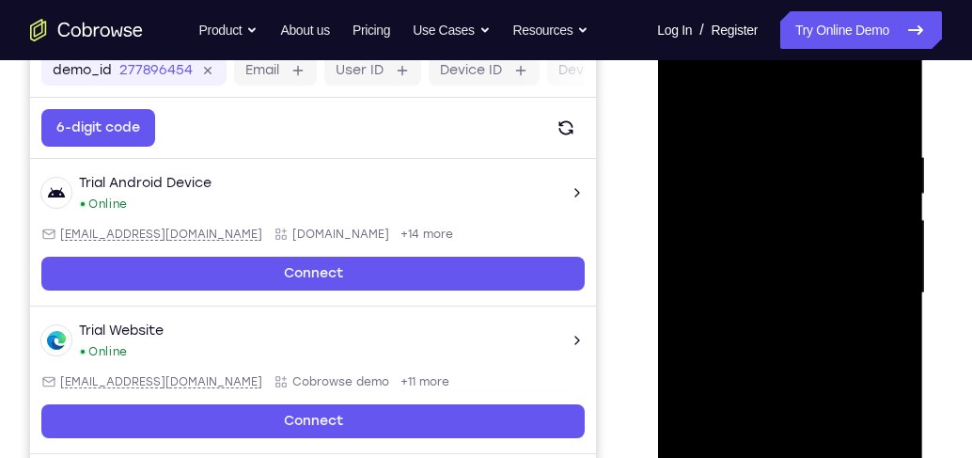
click at [820, 237] on div at bounding box center [789, 293] width 237 height 527
drag, startPoint x: 792, startPoint y: 288, endPoint x: 804, endPoint y: 380, distance: 93.0
click at [804, 380] on div at bounding box center [789, 293] width 237 height 527
click at [688, 102] on div at bounding box center [789, 293] width 237 height 527
click at [801, 234] on div at bounding box center [789, 293] width 237 height 527
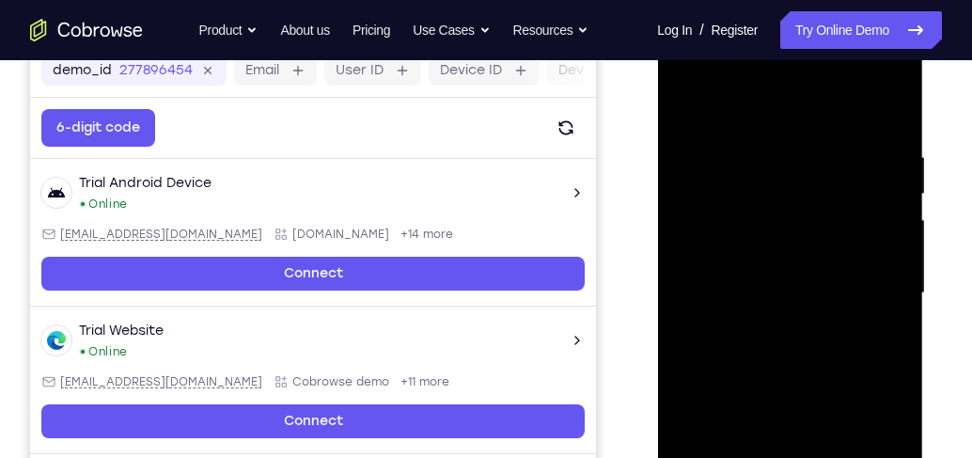
click at [688, 103] on div at bounding box center [789, 293] width 237 height 527
drag, startPoint x: 821, startPoint y: 320, endPoint x: 826, endPoint y: 238, distance: 81.9
click at [826, 239] on div at bounding box center [789, 293] width 237 height 527
drag, startPoint x: 792, startPoint y: 328, endPoint x: 797, endPoint y: 301, distance: 27.8
click at [797, 303] on div at bounding box center [789, 293] width 237 height 527
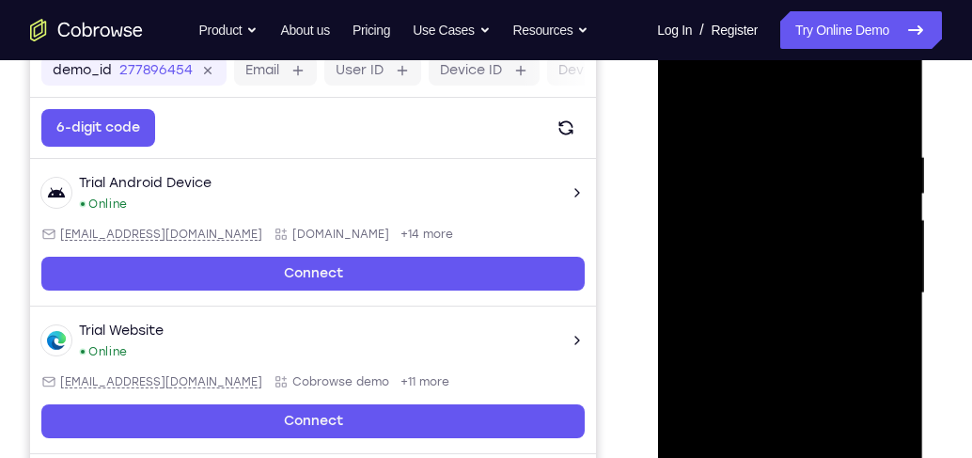
click at [799, 273] on div at bounding box center [789, 293] width 237 height 527
drag, startPoint x: 742, startPoint y: 187, endPoint x: 765, endPoint y: 313, distance: 128.0
click at [765, 313] on div at bounding box center [789, 293] width 237 height 527
drag, startPoint x: 768, startPoint y: 247, endPoint x: 773, endPoint y: 299, distance: 51.9
click at [773, 299] on div at bounding box center [789, 293] width 237 height 527
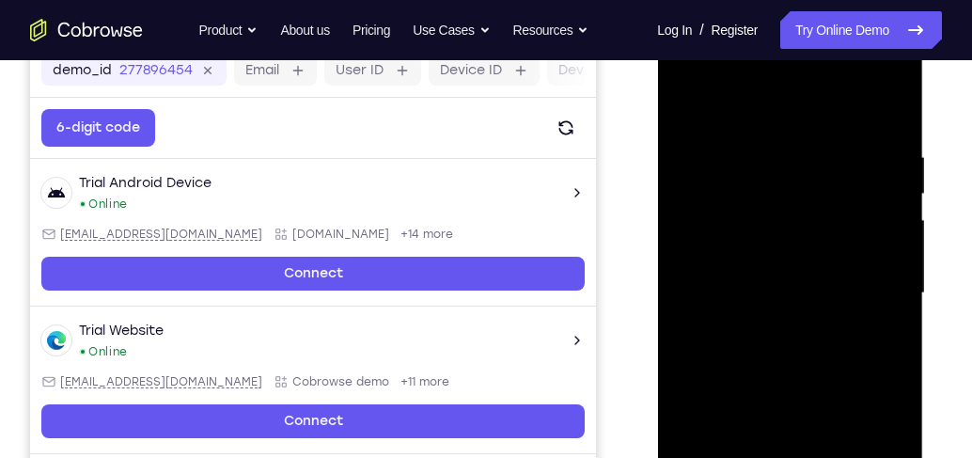
click at [900, 214] on div at bounding box center [789, 293] width 237 height 527
click at [899, 213] on div at bounding box center [789, 293] width 237 height 527
click at [895, 212] on div at bounding box center [789, 293] width 237 height 527
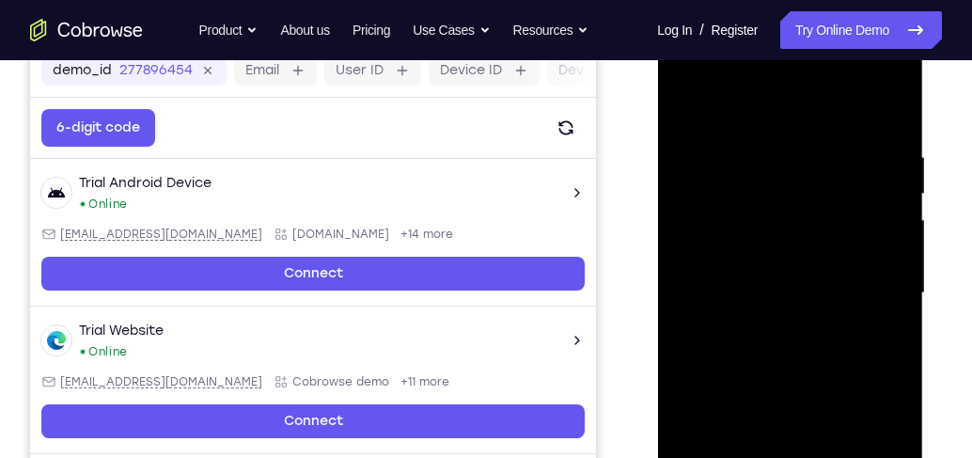
click at [895, 212] on div at bounding box center [789, 293] width 237 height 527
click at [686, 106] on div at bounding box center [789, 293] width 237 height 527
drag, startPoint x: 743, startPoint y: 317, endPoint x: 749, endPoint y: 242, distance: 75.4
click at [749, 242] on div at bounding box center [789, 293] width 237 height 527
click at [718, 306] on div at bounding box center [789, 293] width 237 height 527
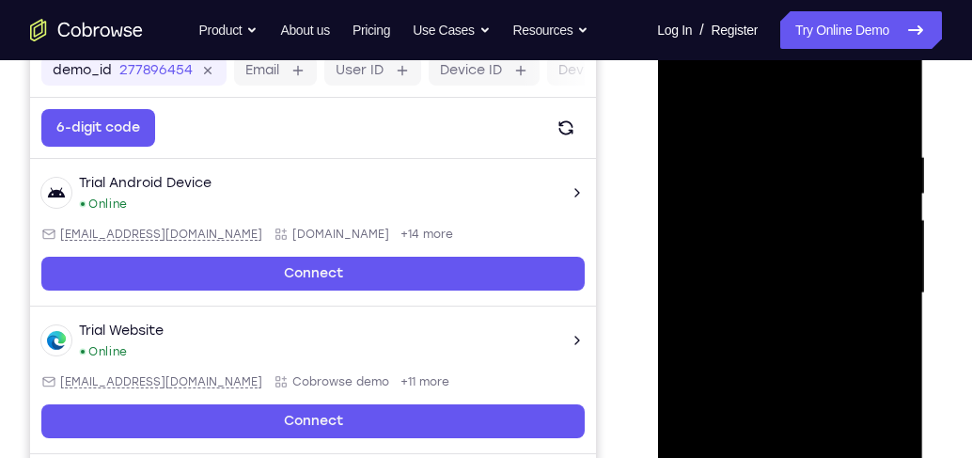
drag, startPoint x: 831, startPoint y: 209, endPoint x: 828, endPoint y: 371, distance: 161.8
click at [829, 370] on div at bounding box center [789, 293] width 237 height 527
drag, startPoint x: 826, startPoint y: 212, endPoint x: 817, endPoint y: 340, distance: 129.1
click at [817, 340] on div at bounding box center [789, 293] width 237 height 527
click at [897, 238] on div at bounding box center [789, 293] width 237 height 527
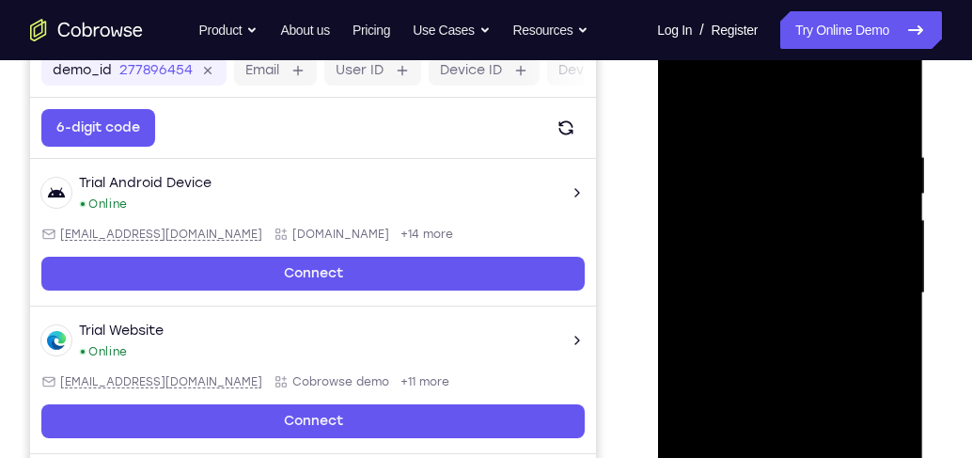
click at [897, 238] on div at bounding box center [789, 293] width 237 height 527
click at [896, 239] on div at bounding box center [789, 293] width 237 height 527
click at [895, 239] on div at bounding box center [789, 293] width 237 height 527
click at [894, 240] on div at bounding box center [789, 293] width 237 height 527
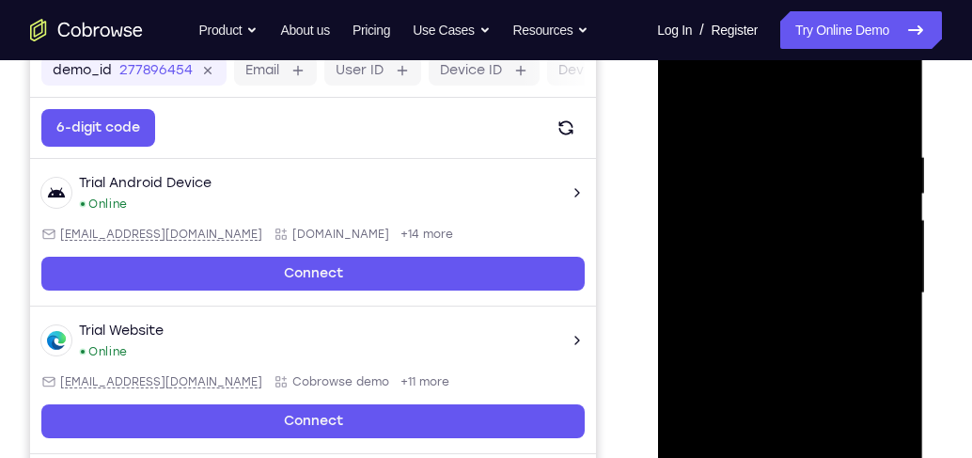
click at [892, 239] on div at bounding box center [789, 293] width 237 height 527
click at [893, 244] on div at bounding box center [789, 293] width 237 height 527
click at [902, 236] on div at bounding box center [789, 293] width 237 height 527
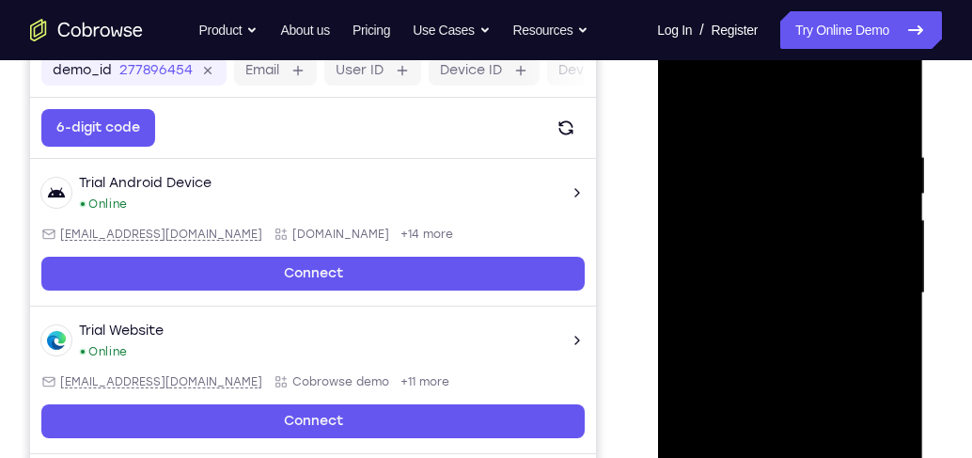
click at [901, 236] on div at bounding box center [789, 293] width 237 height 527
click at [688, 99] on div at bounding box center [789, 293] width 237 height 527
drag, startPoint x: 815, startPoint y: 378, endPoint x: 824, endPoint y: 217, distance: 161.0
click at [825, 223] on div at bounding box center [789, 293] width 237 height 527
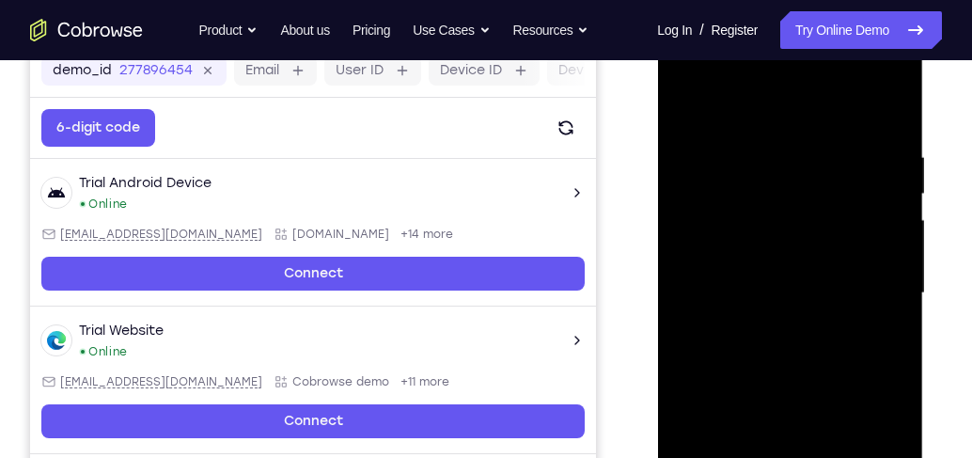
click at [875, 177] on div at bounding box center [789, 293] width 237 height 527
drag, startPoint x: 841, startPoint y: 228, endPoint x: 836, endPoint y: 390, distance: 162.8
click at [836, 390] on div at bounding box center [789, 293] width 237 height 527
drag, startPoint x: 827, startPoint y: 268, endPoint x: 819, endPoint y: 407, distance: 139.4
click at [820, 405] on div at bounding box center [789, 293] width 237 height 527
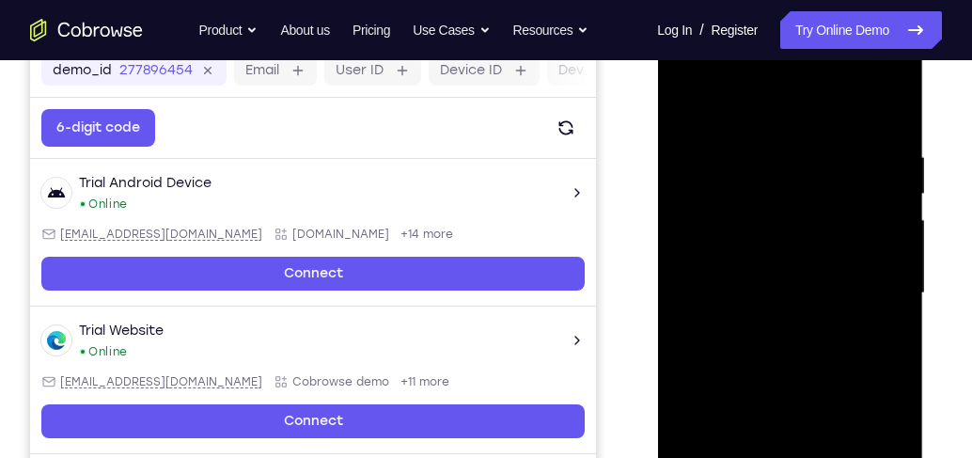
drag, startPoint x: 805, startPoint y: 378, endPoint x: 809, endPoint y: 271, distance: 107.3
click at [809, 278] on div at bounding box center [789, 293] width 237 height 527
drag, startPoint x: 807, startPoint y: 347, endPoint x: 808, endPoint y: 193, distance: 154.2
click at [808, 193] on div at bounding box center [789, 293] width 237 height 527
click at [894, 305] on div at bounding box center [789, 293] width 237 height 527
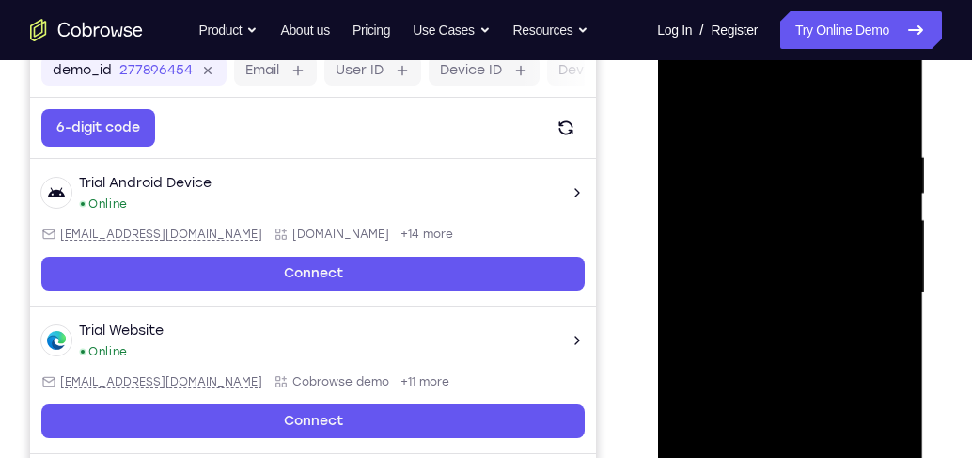
click at [892, 307] on div at bounding box center [789, 293] width 237 height 527
click at [891, 307] on div at bounding box center [789, 293] width 237 height 527
